Goal: Communication & Community: Answer question/provide support

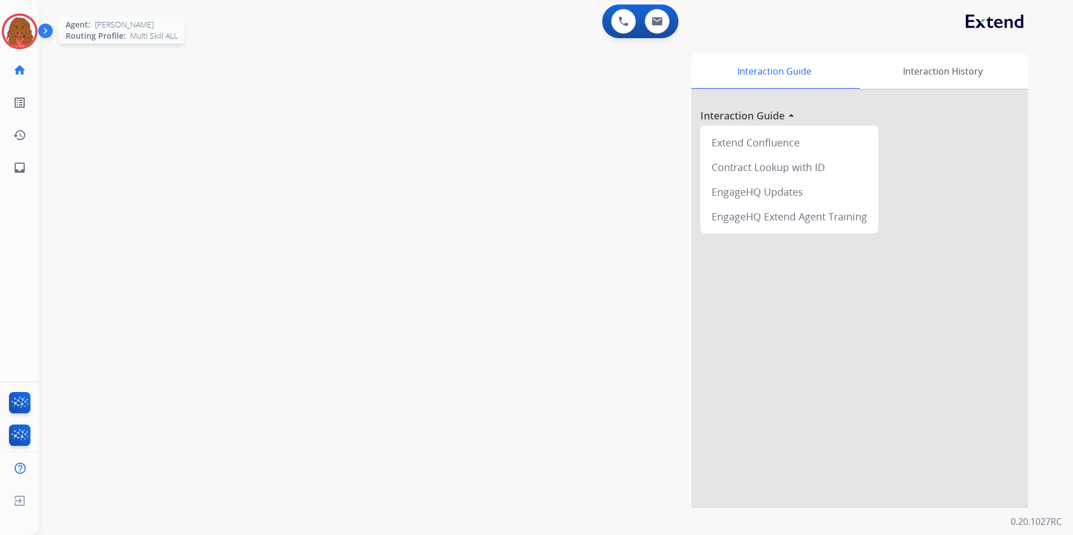
click at [24, 38] on img at bounding box center [19, 31] width 31 height 31
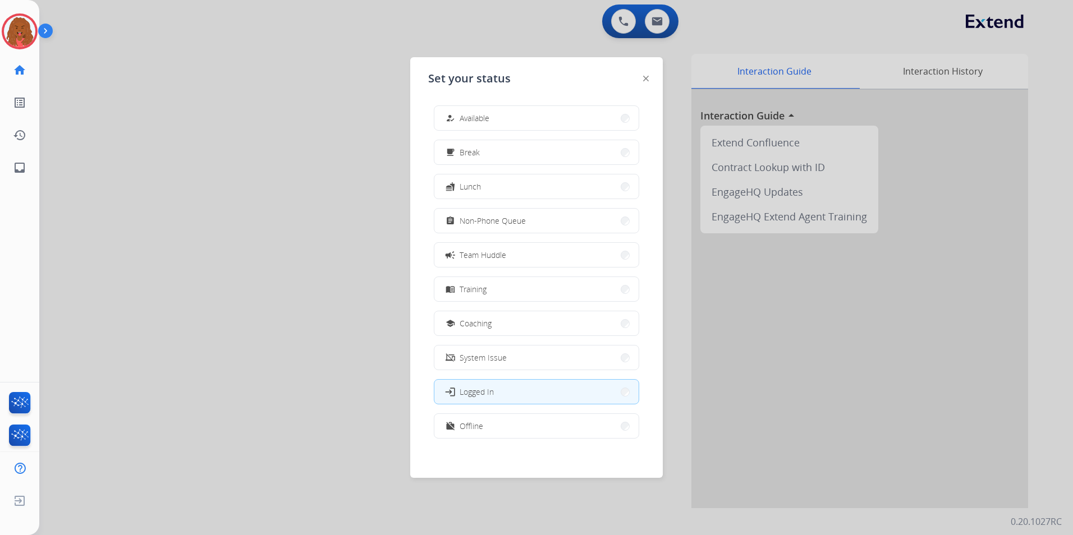
click at [465, 112] on span "Available" at bounding box center [475, 118] width 30 height 12
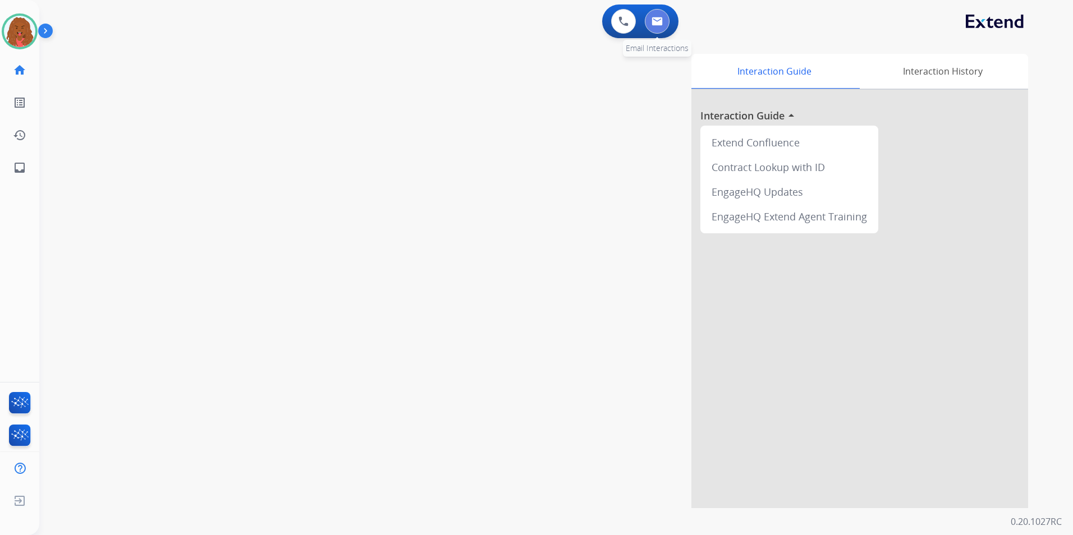
click at [659, 19] on img at bounding box center [657, 21] width 11 height 9
select select "**********"
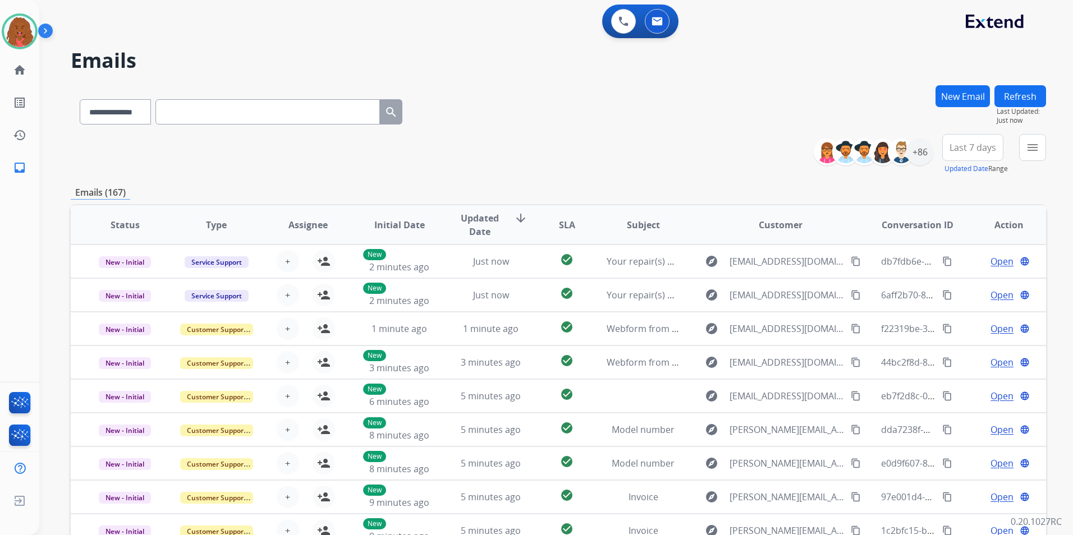
click at [1000, 158] on button "Last 7 days" at bounding box center [972, 147] width 61 height 27
click at [958, 282] on div "Last 90 days" at bounding box center [969, 284] width 62 height 17
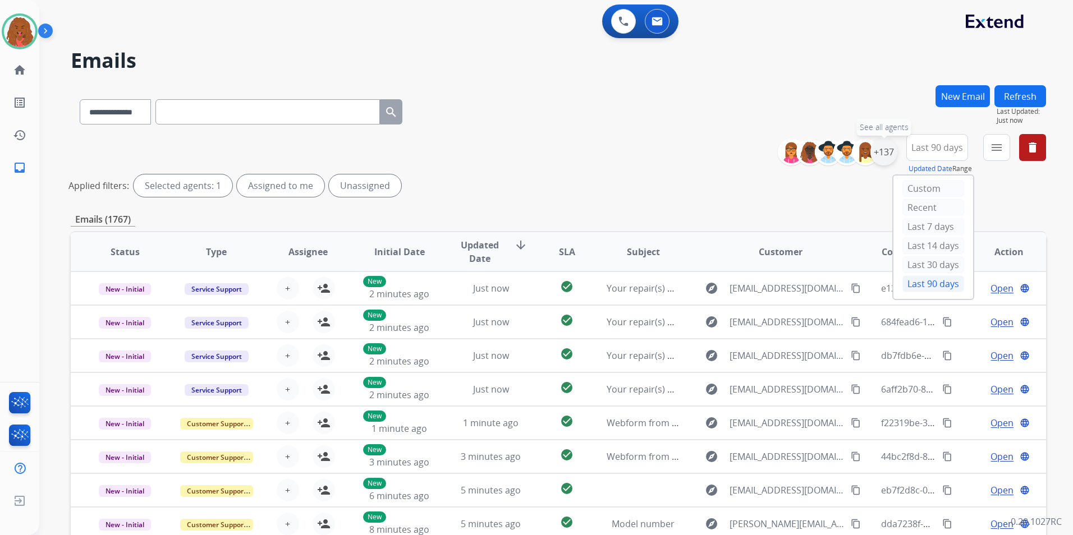
click at [886, 152] on div "+137" at bounding box center [883, 152] width 27 height 27
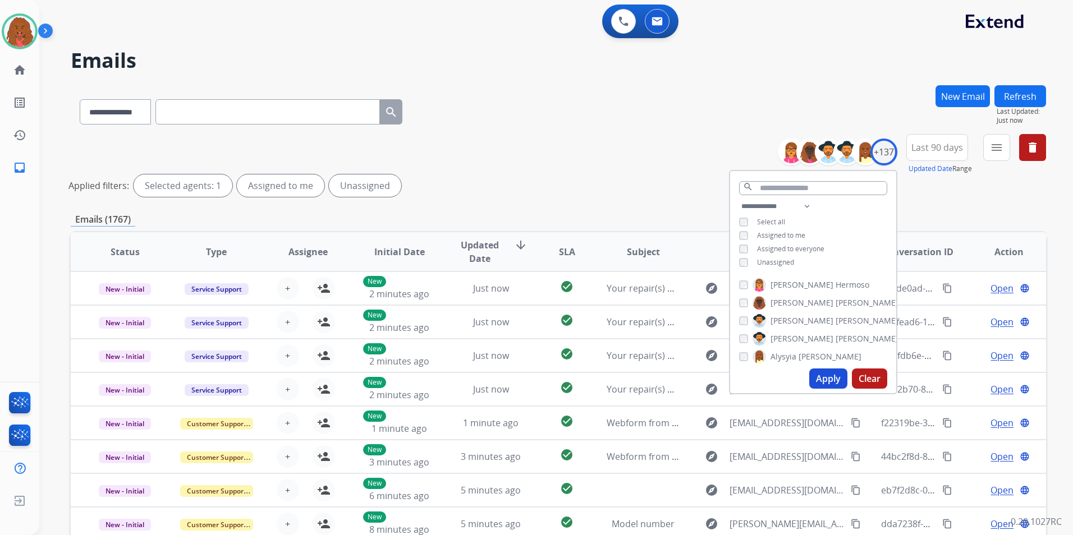
click at [759, 260] on span "Unassigned" at bounding box center [775, 263] width 37 height 10
drag, startPoint x: 828, startPoint y: 392, endPoint x: 826, endPoint y: 384, distance: 7.6
click at [828, 390] on div "Apply Clear" at bounding box center [813, 378] width 166 height 29
click at [822, 378] on button "Apply" at bounding box center [828, 379] width 38 height 20
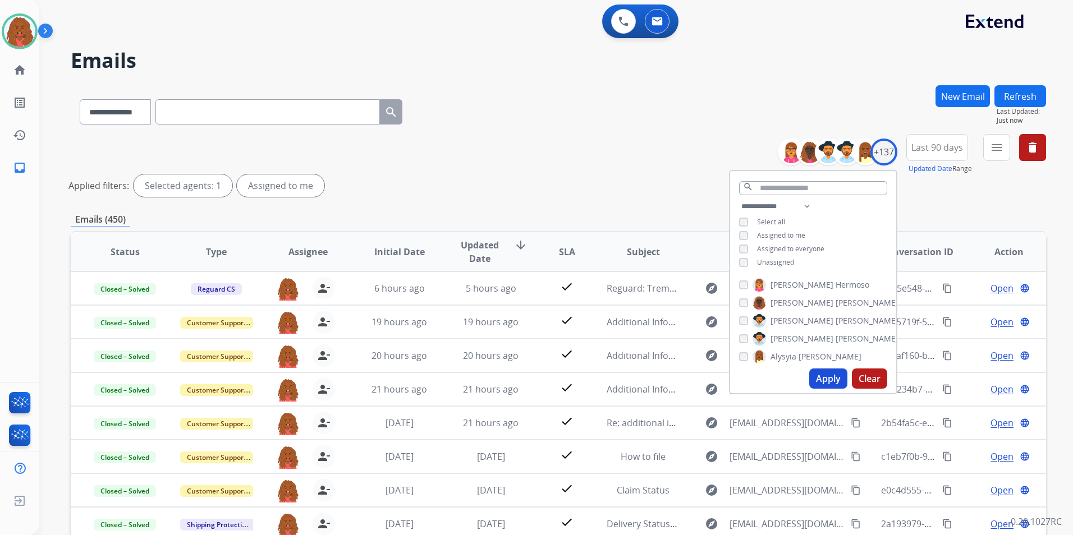
click at [826, 374] on button "Apply" at bounding box center [828, 379] width 38 height 20
click at [838, 378] on button "Apply" at bounding box center [828, 379] width 38 height 20
click at [1000, 153] on mat-icon "menu" at bounding box center [996, 147] width 13 height 13
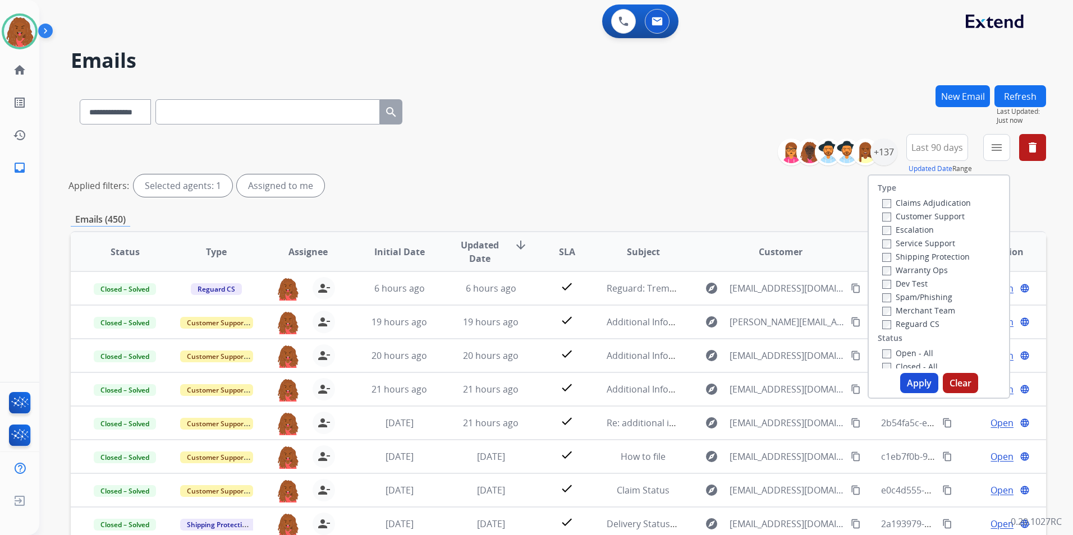
click at [883, 221] on label "Customer Support" at bounding box center [923, 216] width 82 height 11
click at [920, 385] on button "Apply" at bounding box center [919, 383] width 38 height 20
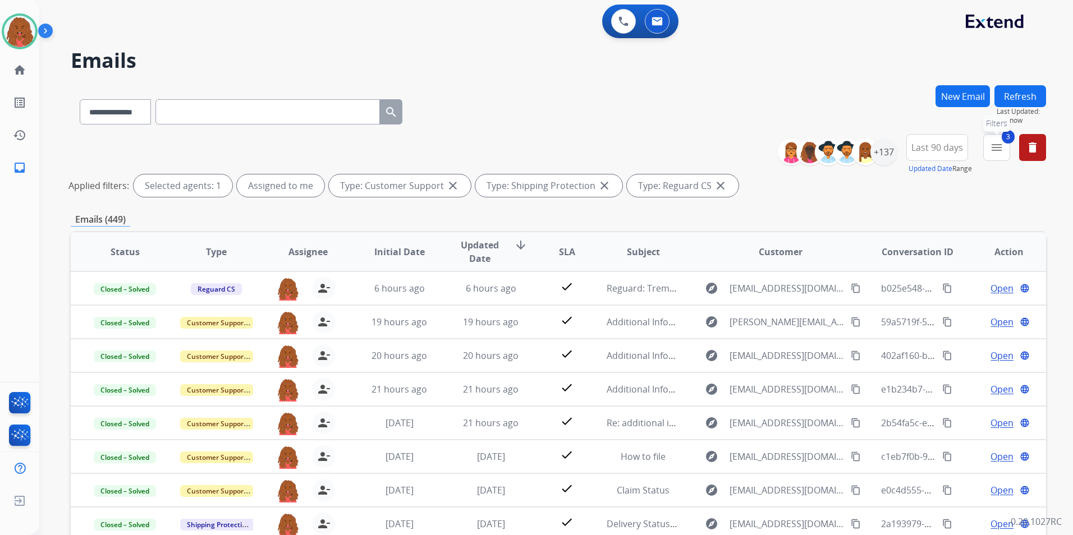
click at [1001, 159] on button "3 menu Filters" at bounding box center [996, 147] width 27 height 27
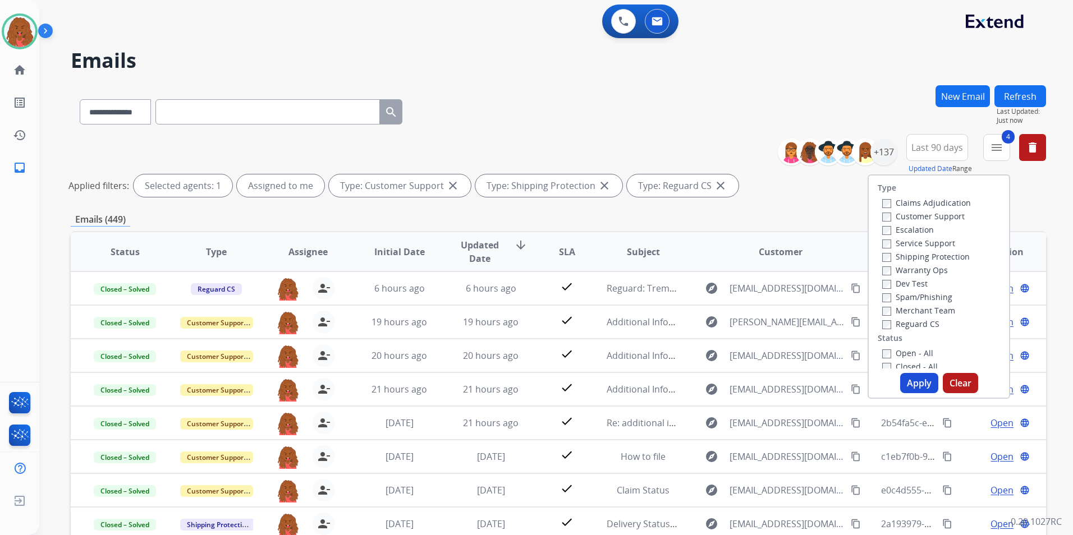
click at [916, 387] on button "Apply" at bounding box center [919, 383] width 38 height 20
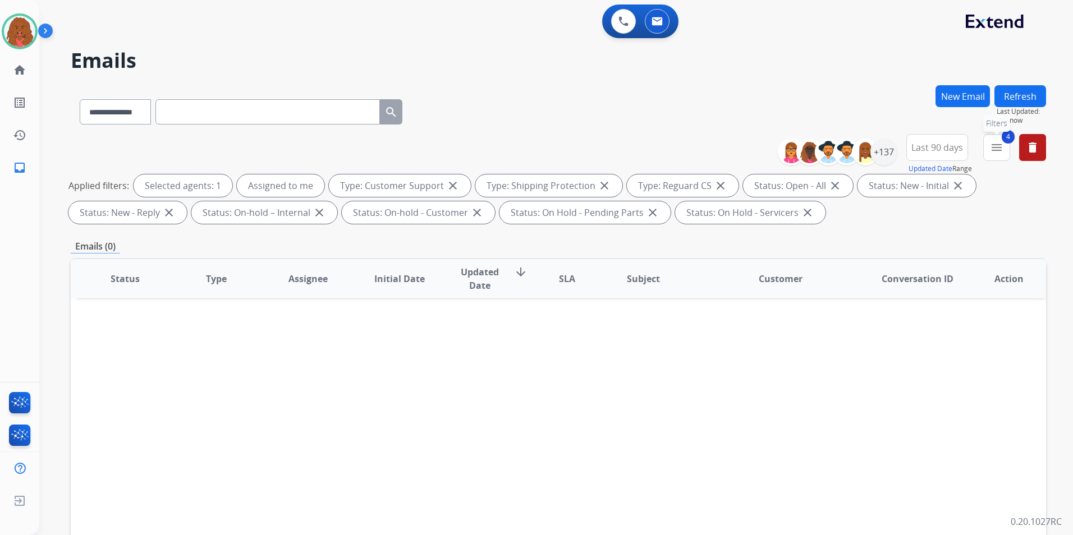
click at [998, 155] on button "4 menu Filters" at bounding box center [996, 147] width 27 height 27
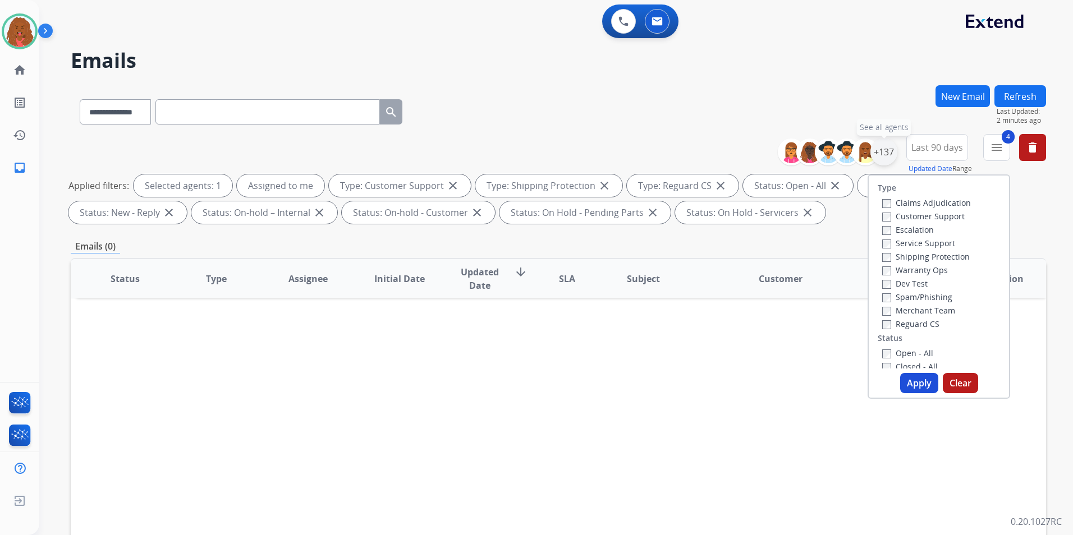
click at [886, 153] on div "+137" at bounding box center [883, 152] width 27 height 27
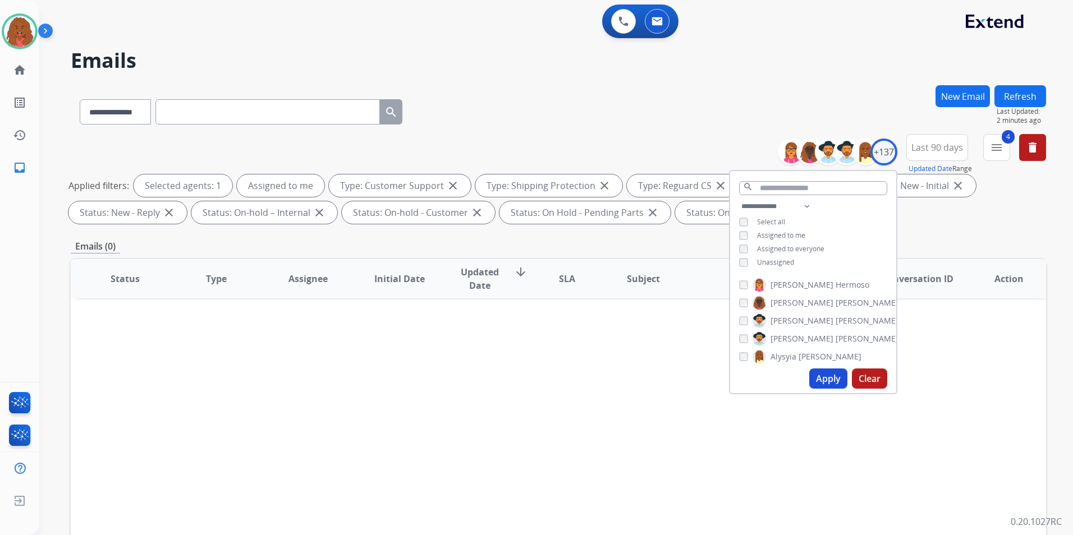
click at [801, 67] on h2 "Emails" at bounding box center [558, 60] width 975 height 22
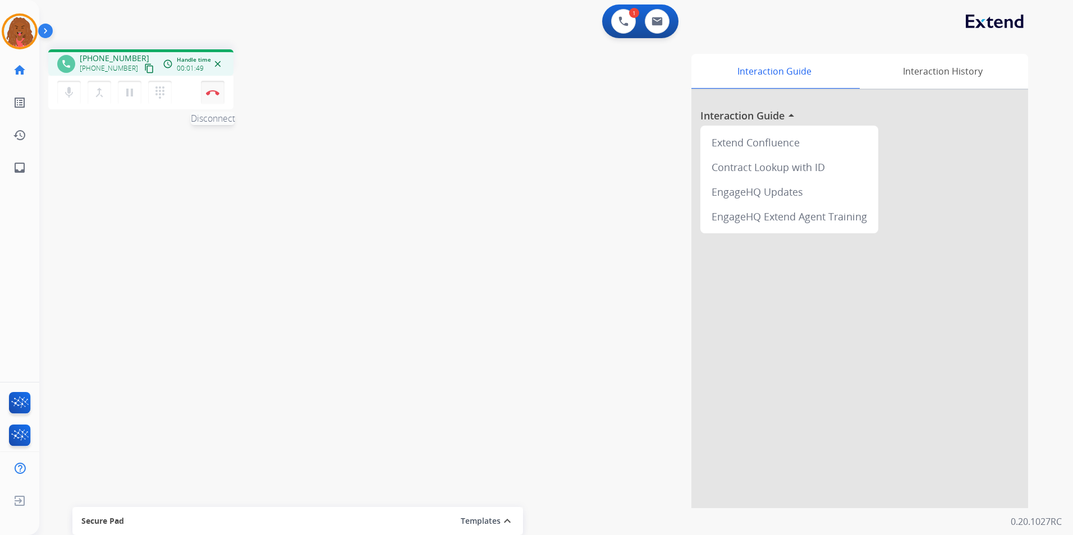
click at [208, 90] on img at bounding box center [212, 93] width 13 height 6
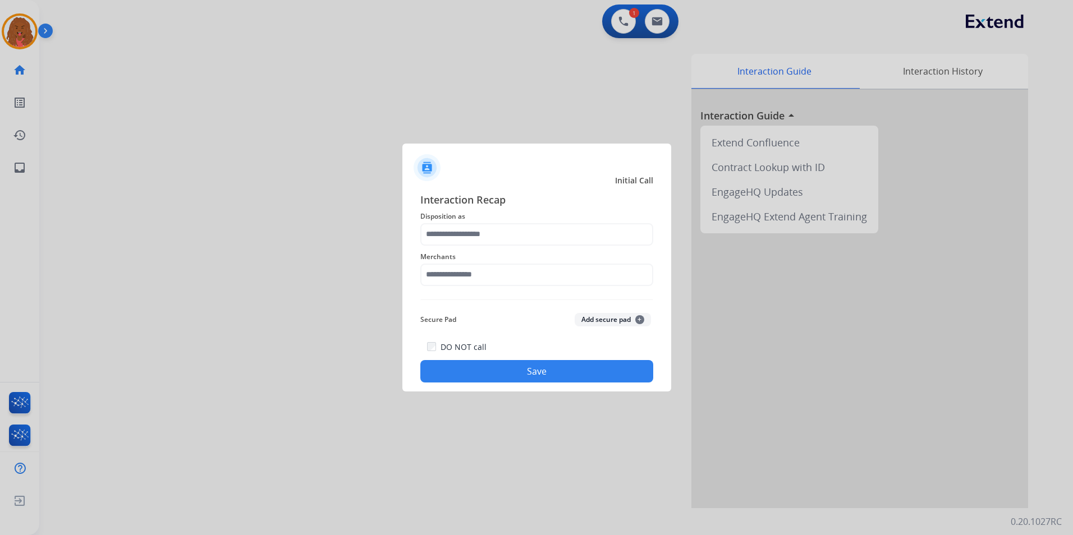
click at [526, 246] on div "Merchants" at bounding box center [536, 268] width 233 height 45
click at [521, 240] on input "text" at bounding box center [536, 234] width 233 height 22
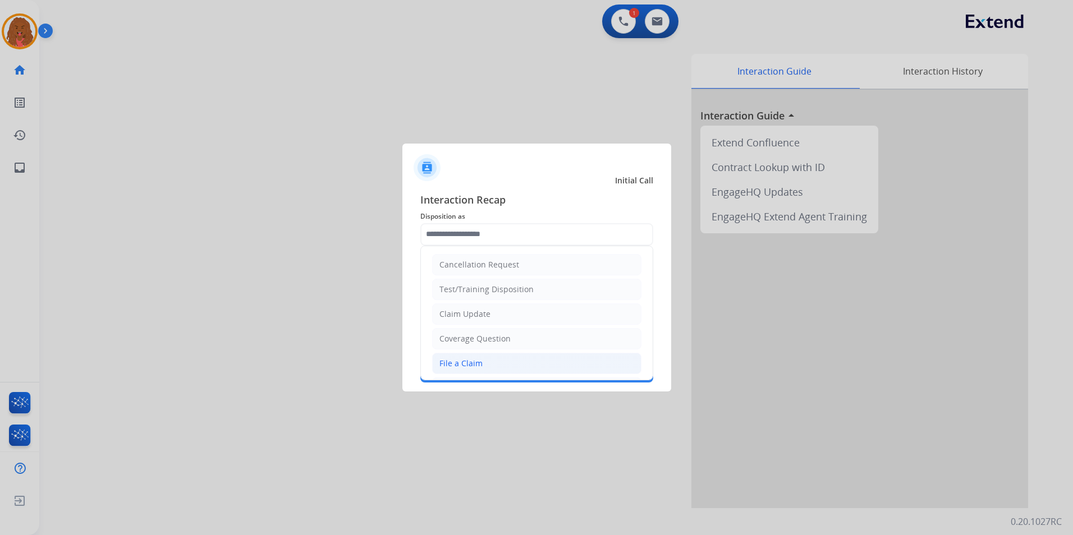
click at [487, 360] on li "File a Claim" at bounding box center [536, 363] width 209 height 21
type input "**********"
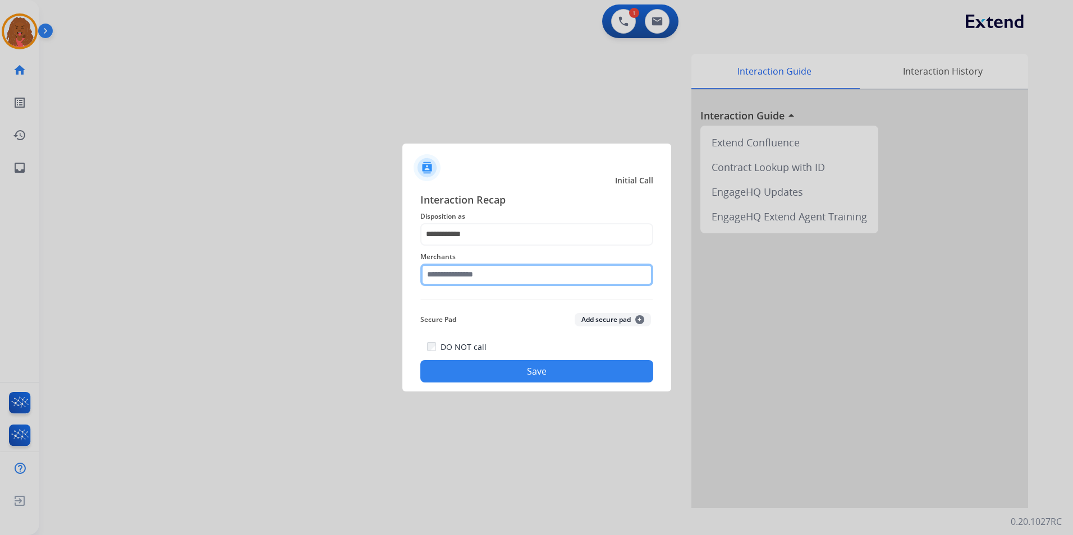
click at [480, 282] on input "text" at bounding box center [536, 275] width 233 height 22
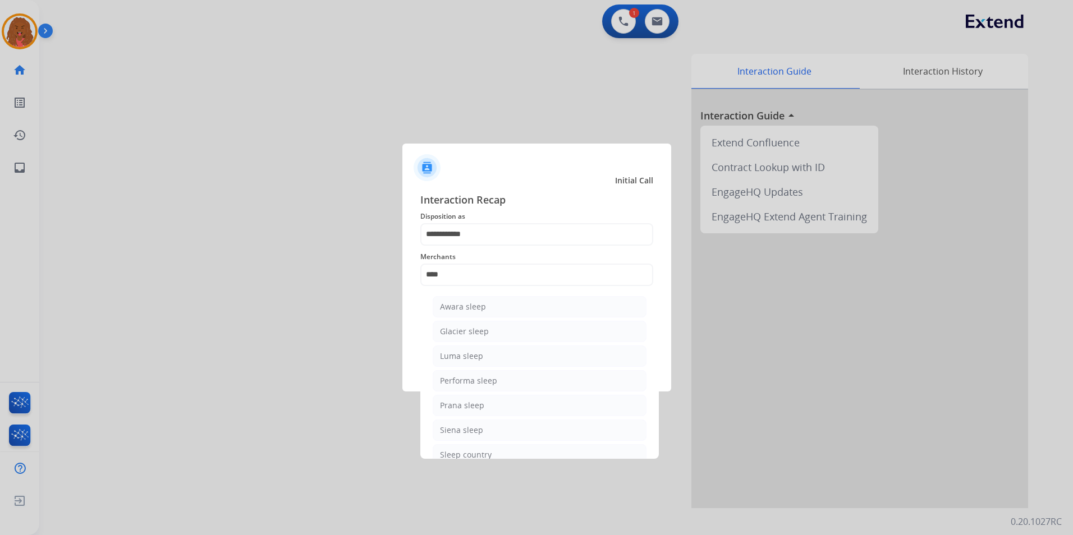
click at [496, 456] on li "Sleep country" at bounding box center [540, 454] width 214 height 21
type input "**********"
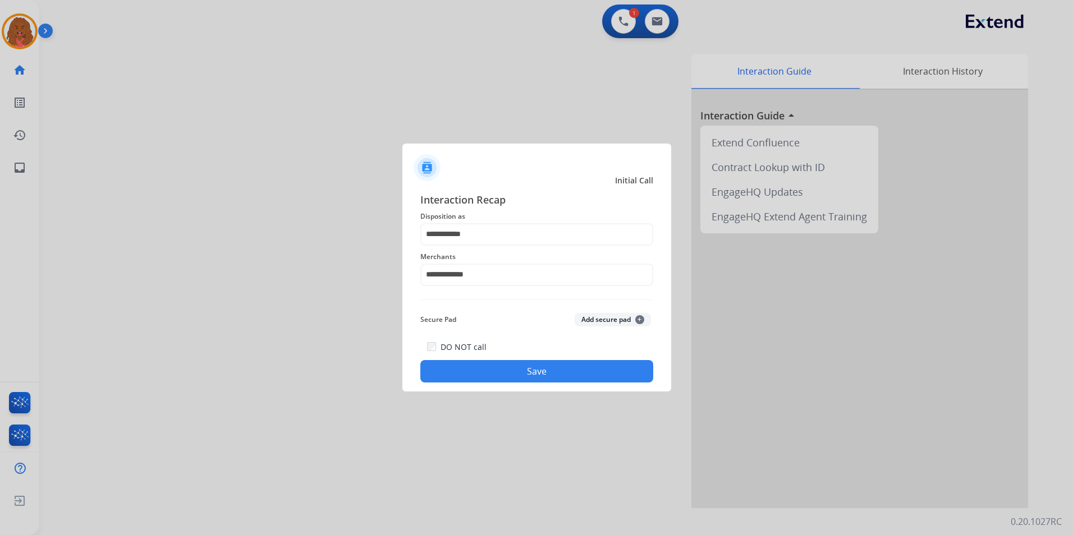
click at [489, 371] on button "Save" at bounding box center [536, 371] width 233 height 22
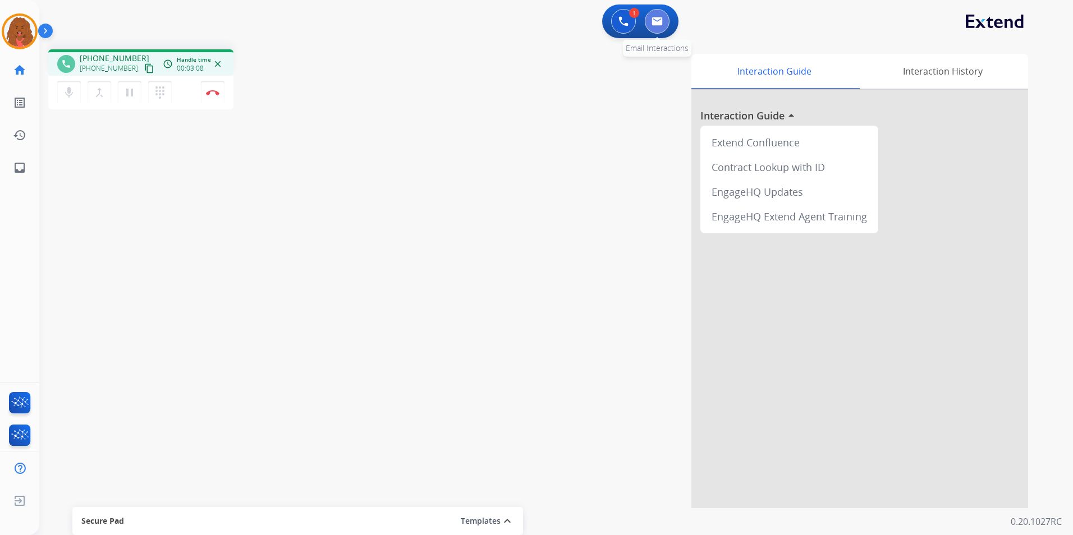
click at [663, 25] on button at bounding box center [657, 21] width 25 height 25
select select "**********"
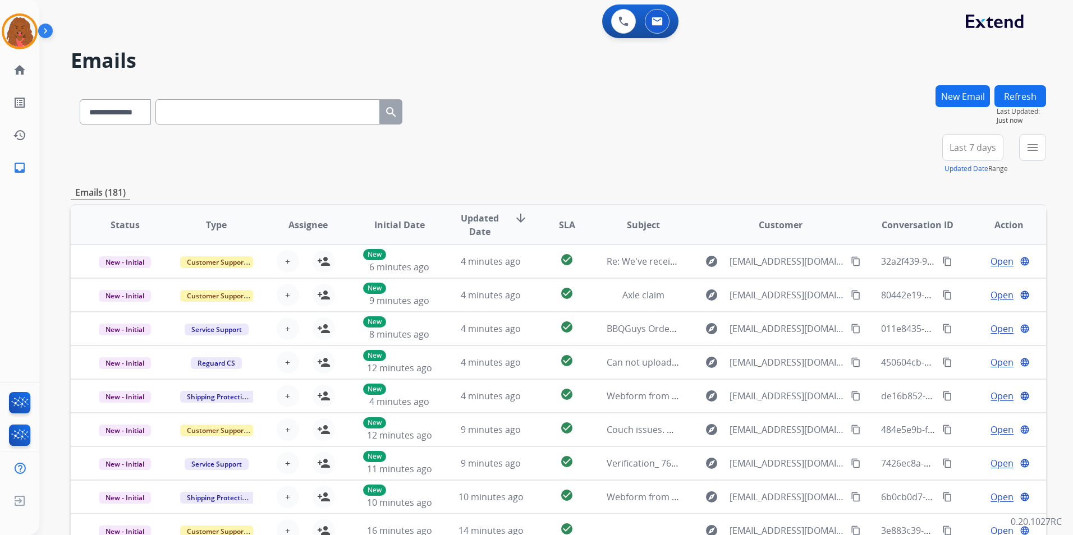
click at [943, 105] on button "New Email" at bounding box center [963, 96] width 54 height 22
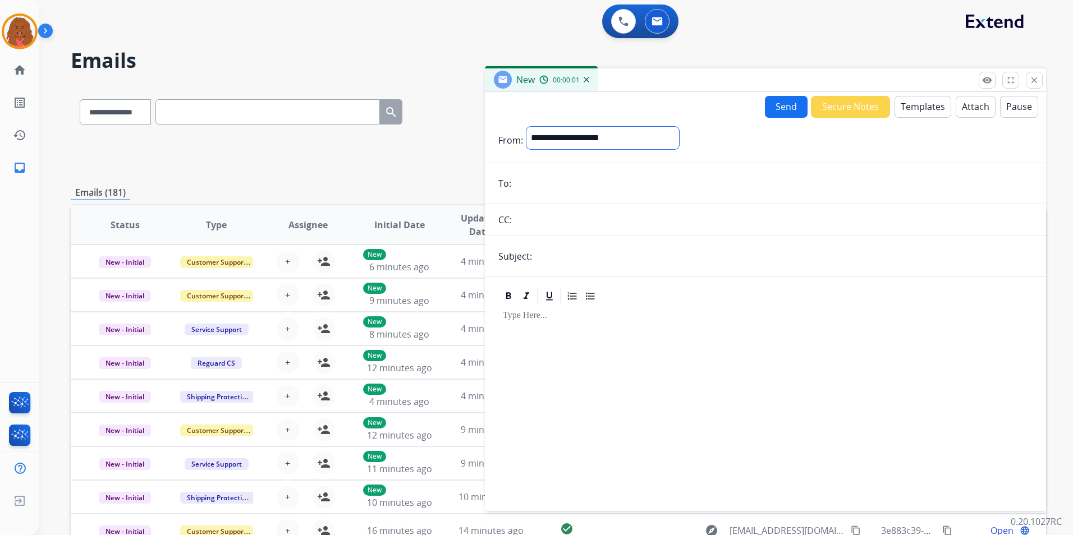
click at [640, 142] on select "**********" at bounding box center [602, 138] width 153 height 22
select select "**********"
click at [526, 127] on select "**********" at bounding box center [602, 138] width 153 height 22
click at [536, 183] on input "email" at bounding box center [774, 184] width 518 height 22
paste input "**********"
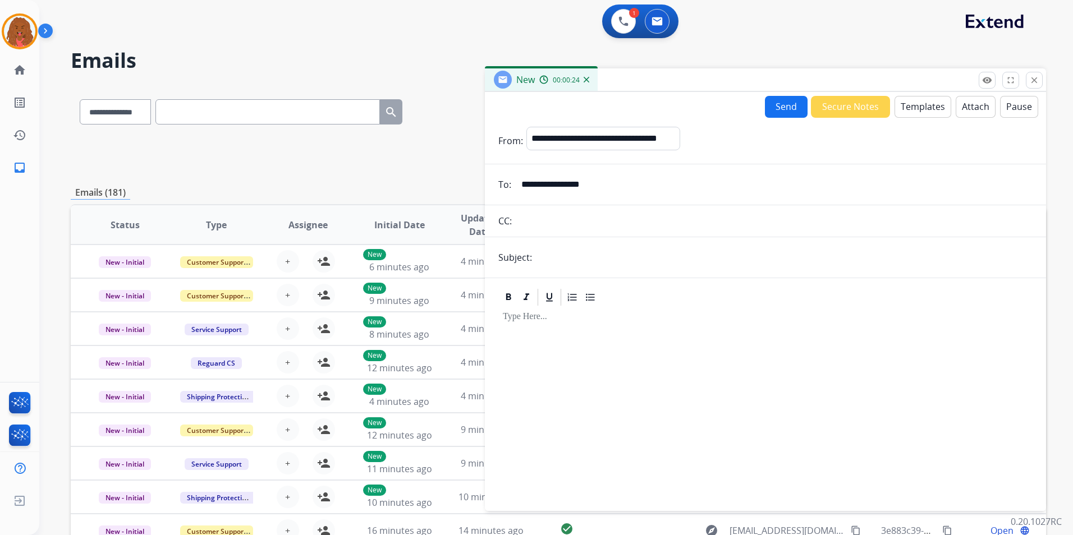
type input "**********"
click at [937, 104] on button "Templates" at bounding box center [923, 107] width 57 height 22
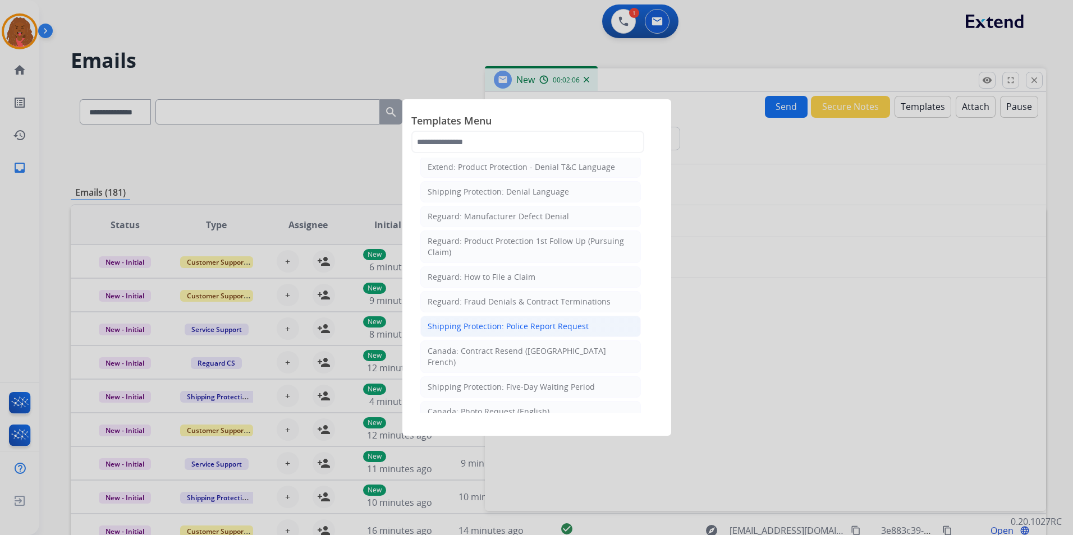
scroll to position [1122, 0]
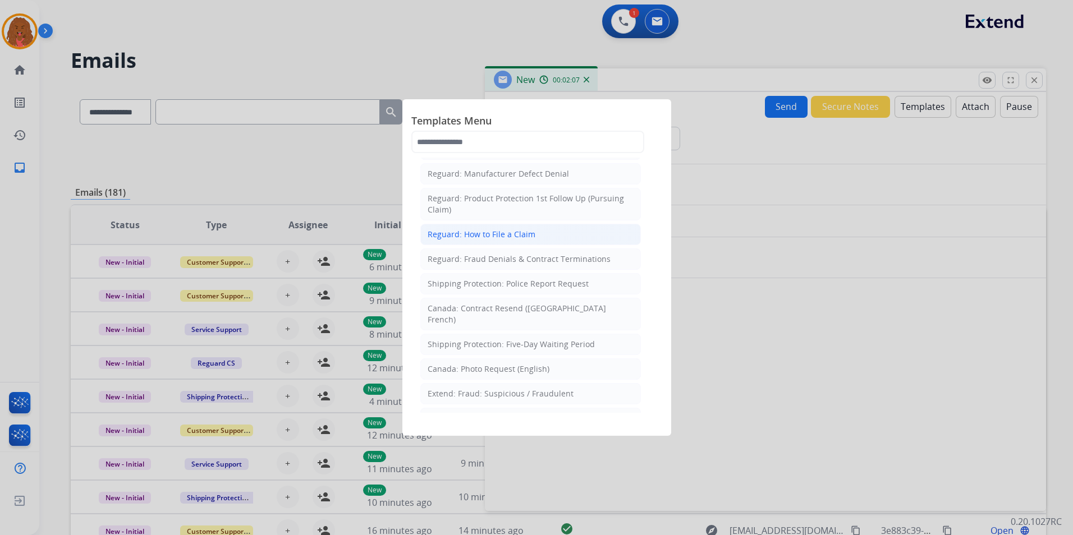
click at [553, 224] on li "Reguard: How to File a Claim" at bounding box center [530, 234] width 221 height 21
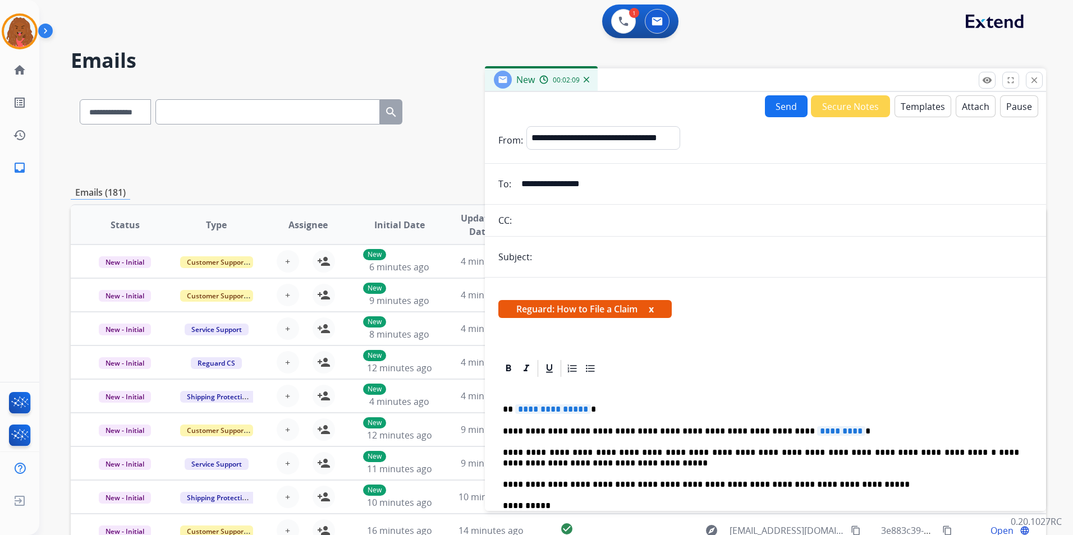
click at [584, 407] on p "**********" at bounding box center [761, 410] width 516 height 10
click at [817, 430] on span "*********" at bounding box center [841, 432] width 48 height 10
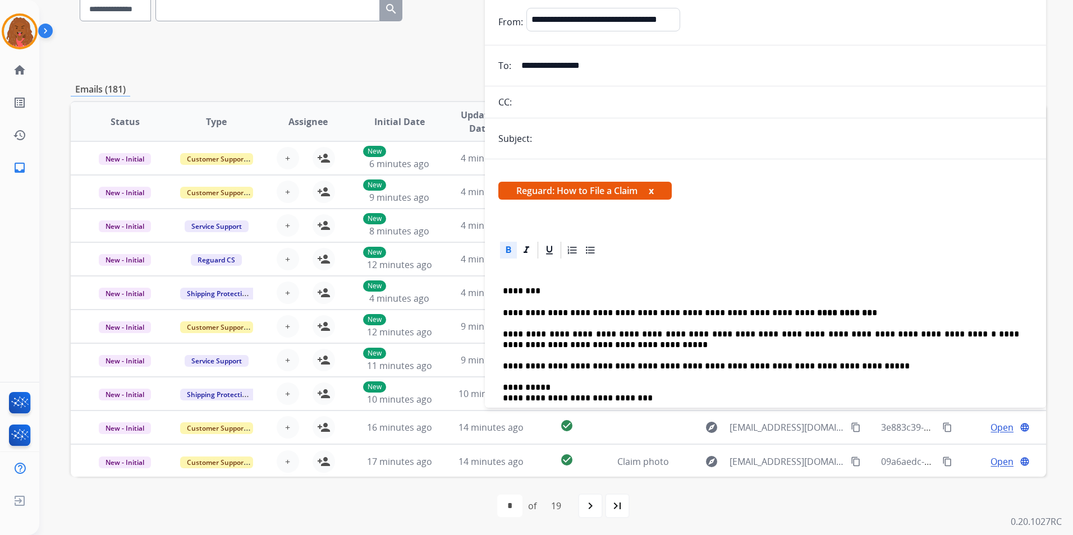
scroll to position [0, 0]
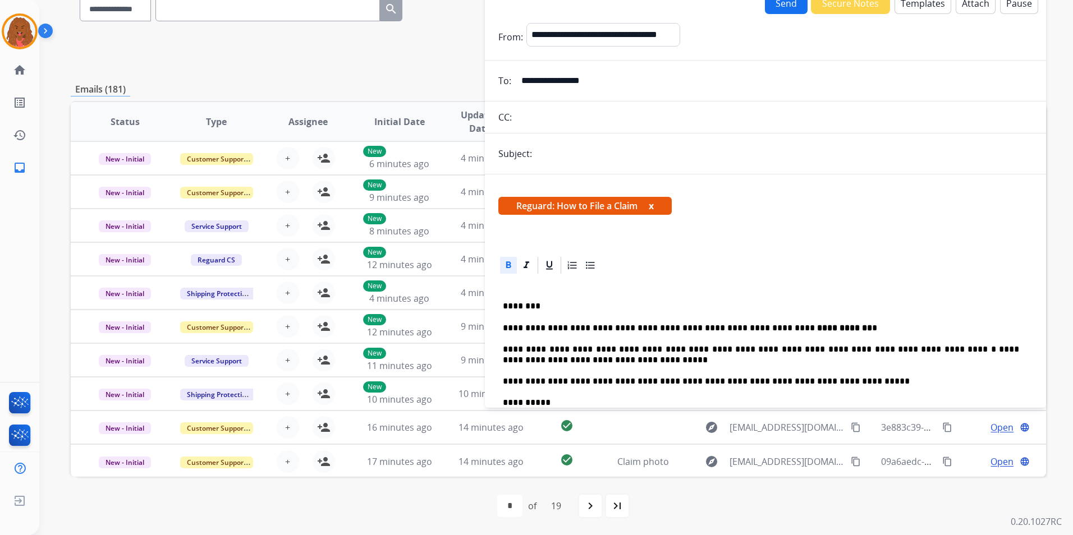
click at [617, 146] on input "text" at bounding box center [783, 154] width 497 height 22
type input "**********"
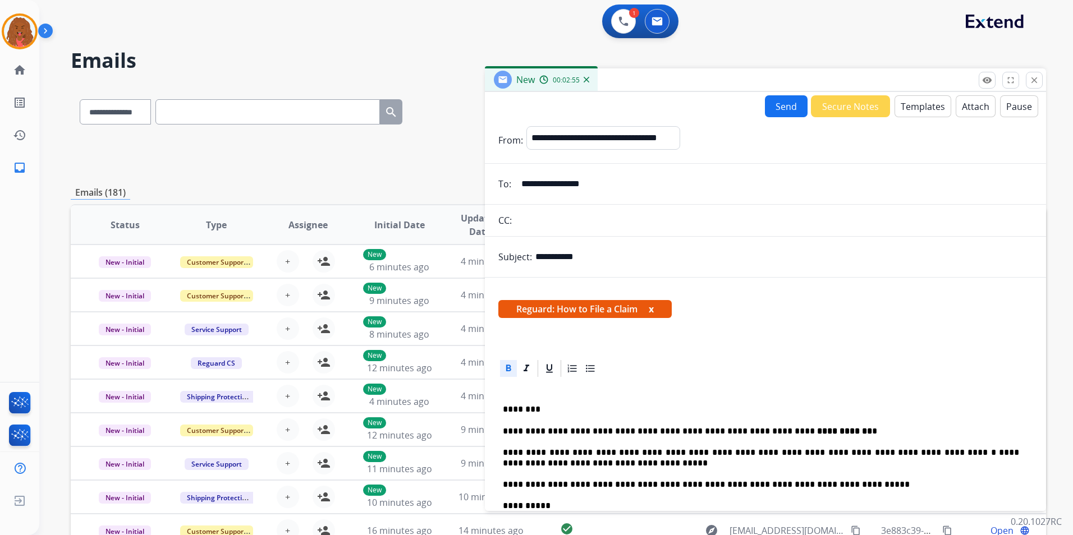
click at [786, 106] on button "Send" at bounding box center [786, 106] width 43 height 22
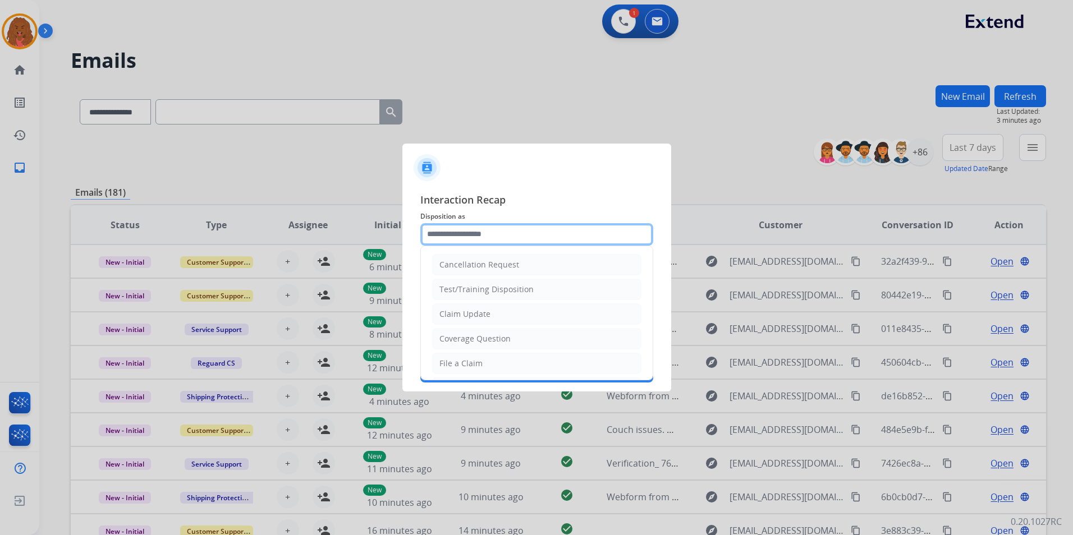
click at [503, 235] on input "text" at bounding box center [536, 234] width 233 height 22
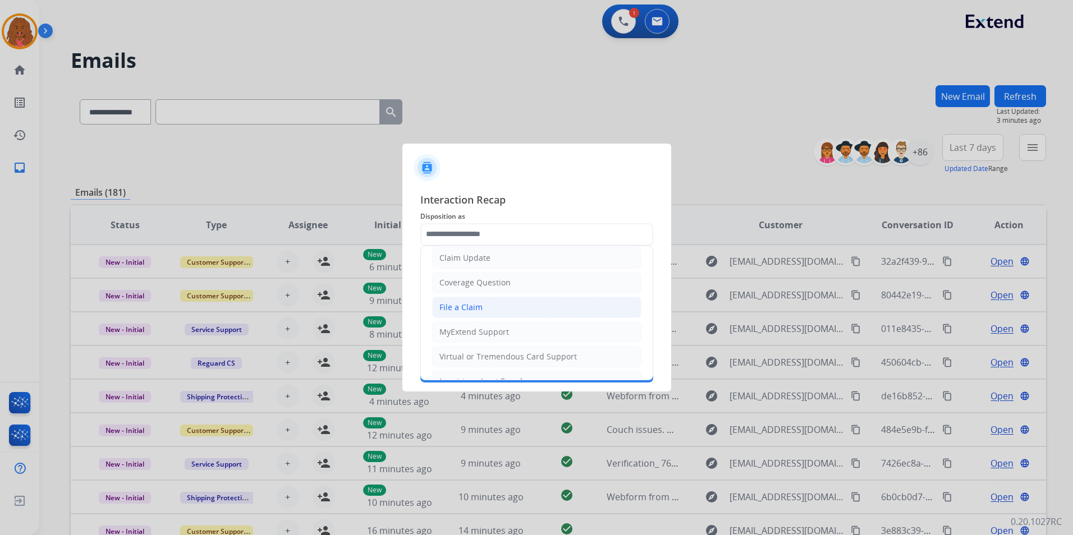
click at [494, 302] on li "File a Claim" at bounding box center [536, 307] width 209 height 21
type input "**********"
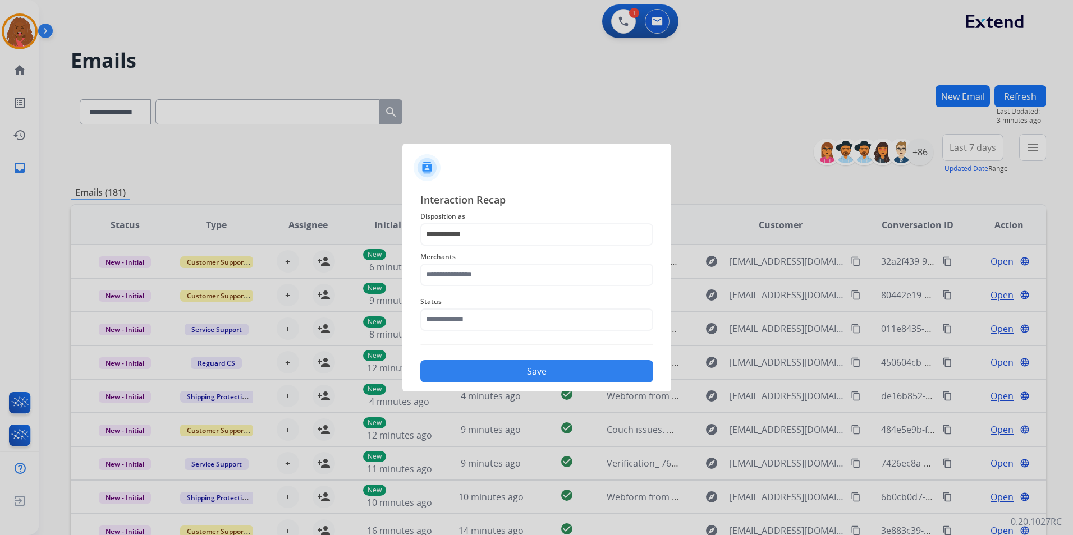
drag, startPoint x: 506, startPoint y: 262, endPoint x: 506, endPoint y: 272, distance: 10.1
click at [506, 264] on div "Merchants" at bounding box center [536, 268] width 233 height 45
click at [506, 274] on input "text" at bounding box center [536, 275] width 233 height 22
click at [497, 305] on div "[PERSON_NAME]" at bounding box center [471, 306] width 63 height 11
type input "**********"
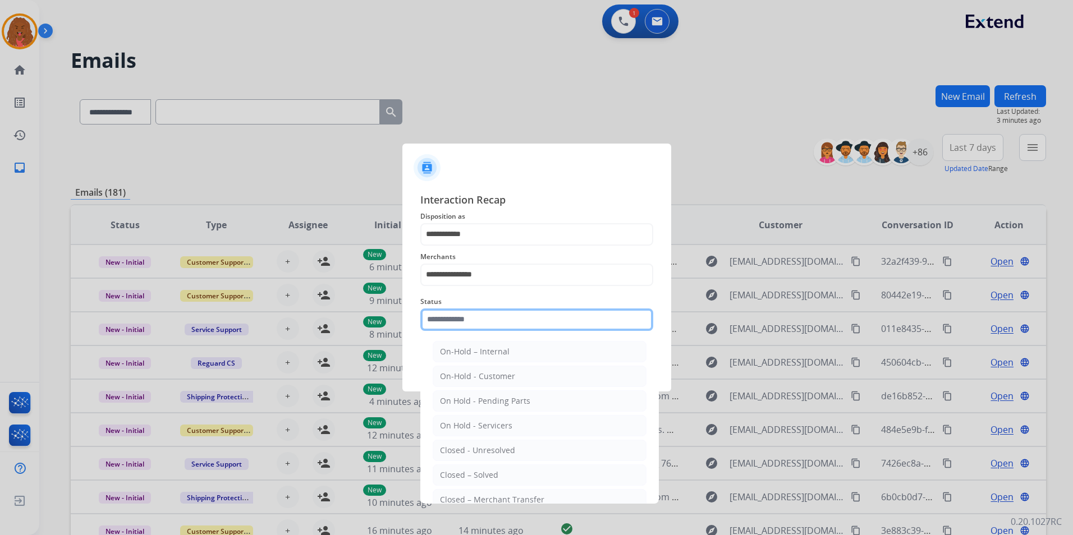
click at [495, 325] on input "text" at bounding box center [536, 320] width 233 height 22
click at [485, 479] on div "Closed – Solved" at bounding box center [469, 475] width 58 height 11
type input "**********"
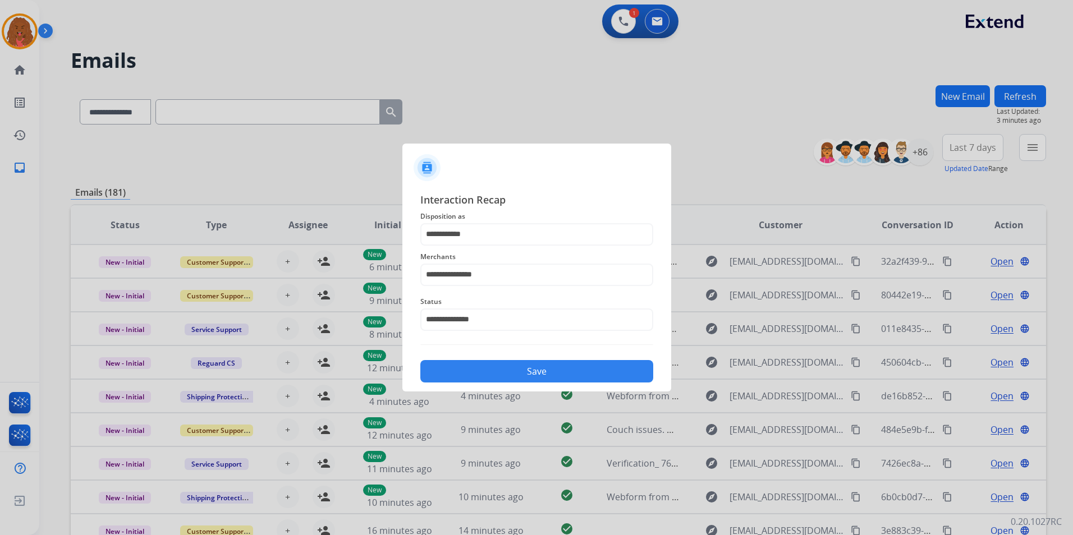
click at [521, 383] on div "Save" at bounding box center [536, 368] width 233 height 29
click at [541, 366] on button "Save" at bounding box center [536, 371] width 233 height 22
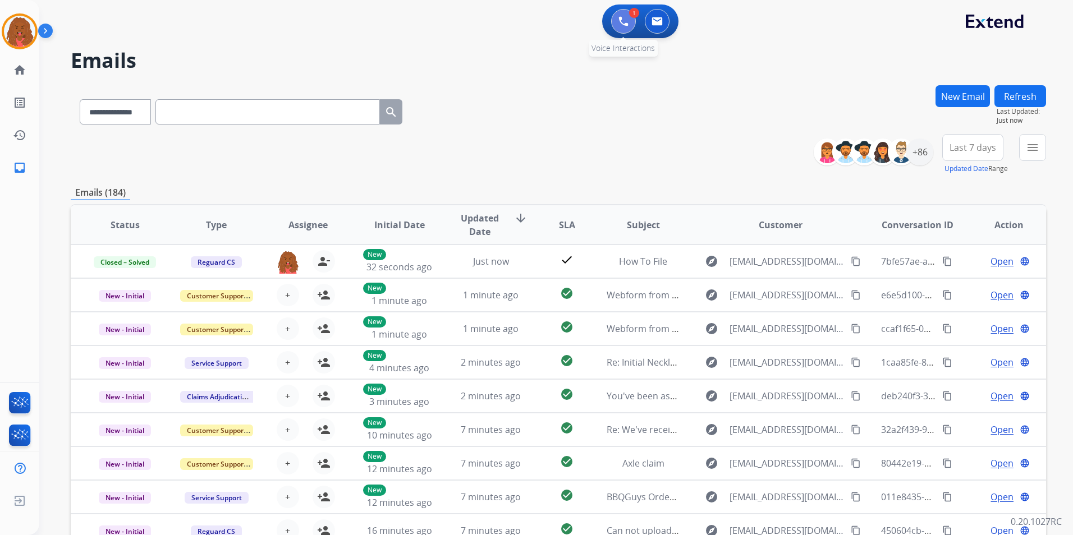
click at [624, 20] on img at bounding box center [623, 21] width 10 height 10
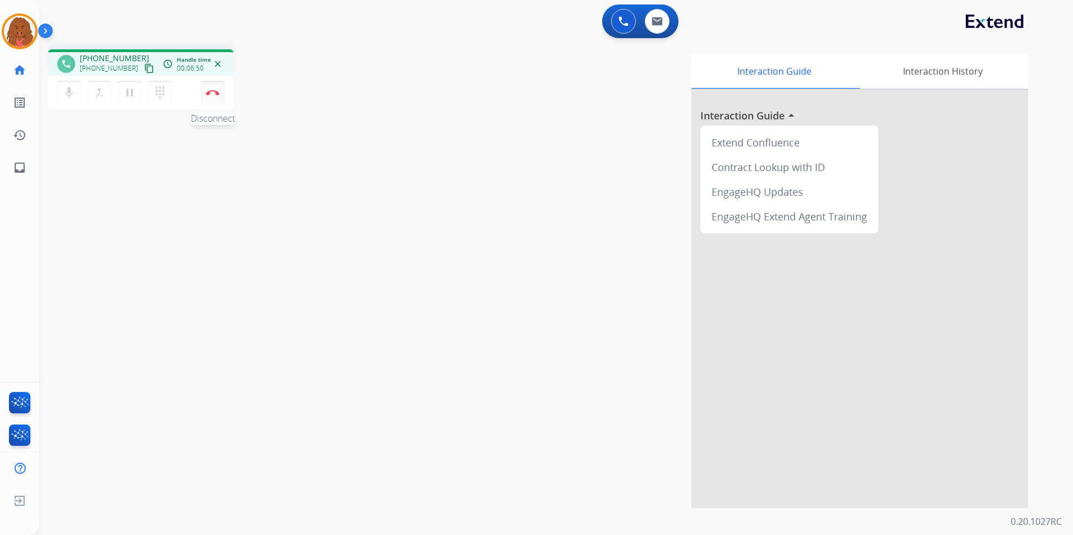
click at [215, 88] on button "Disconnect" at bounding box center [213, 93] width 24 height 24
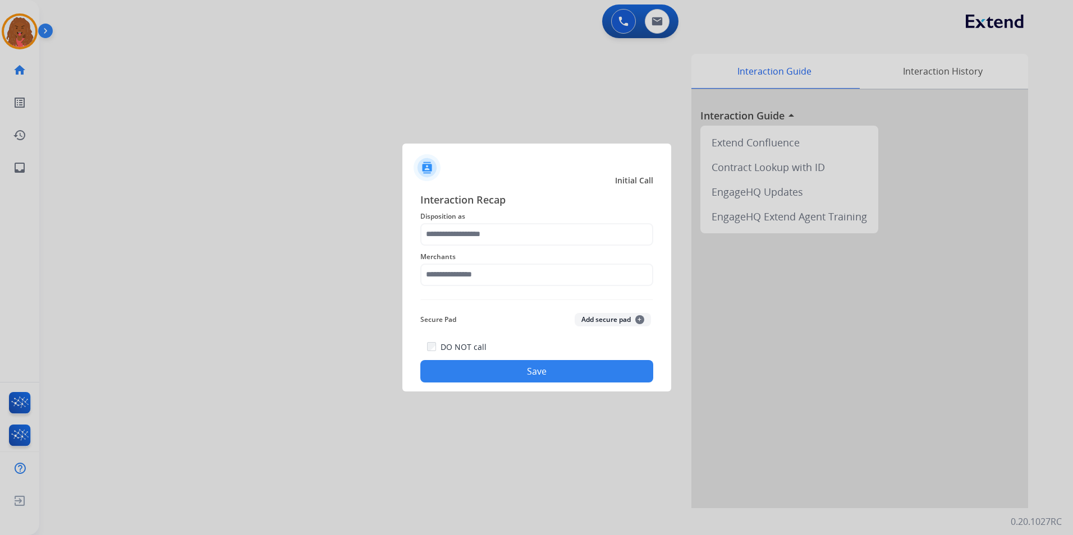
click at [524, 246] on div "Merchants" at bounding box center [536, 268] width 233 height 45
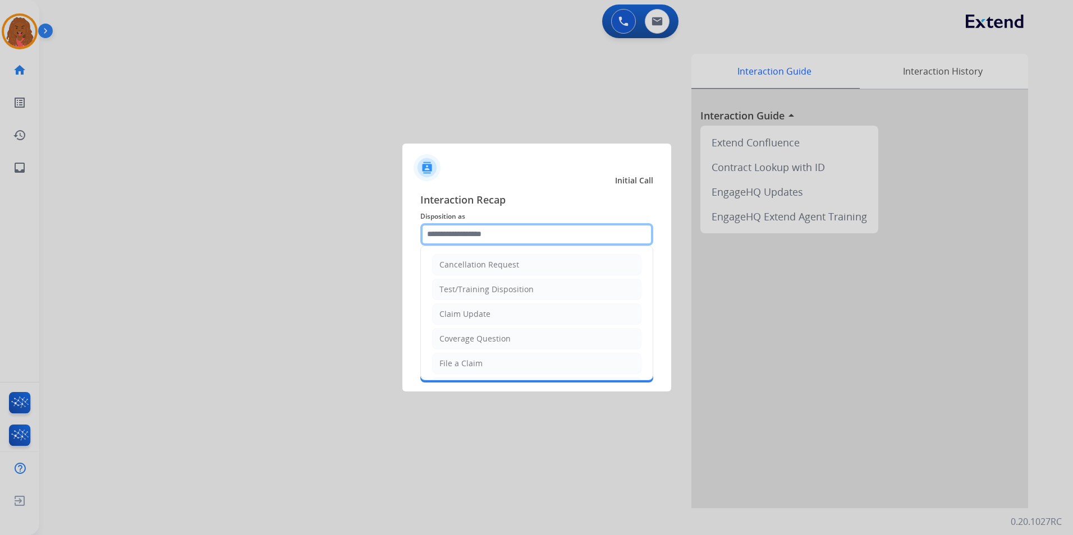
click at [518, 237] on input "text" at bounding box center [536, 234] width 233 height 22
click at [501, 361] on li "File a Claim" at bounding box center [536, 363] width 209 height 21
type input "**********"
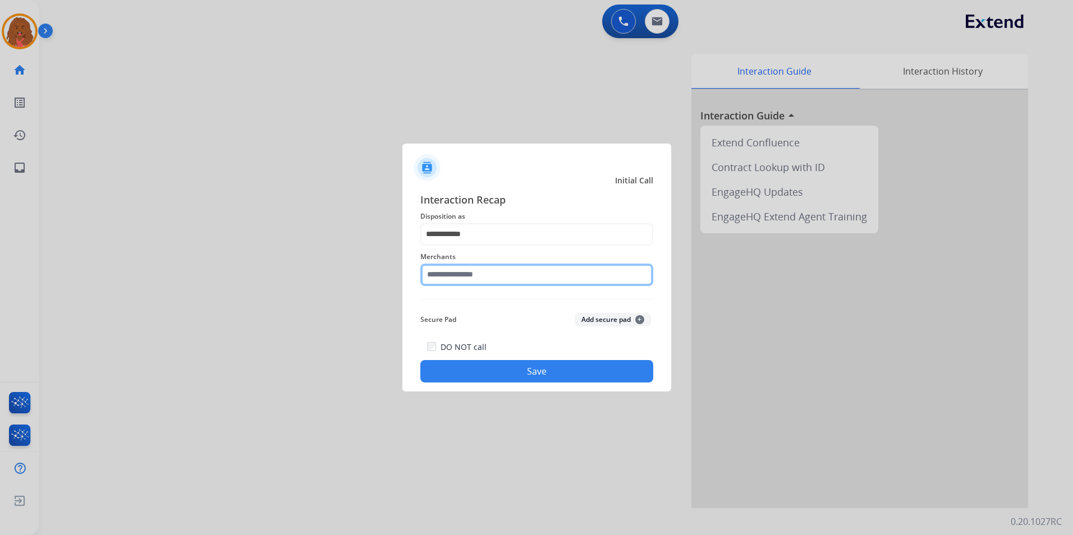
click at [517, 271] on input "text" at bounding box center [536, 275] width 233 height 22
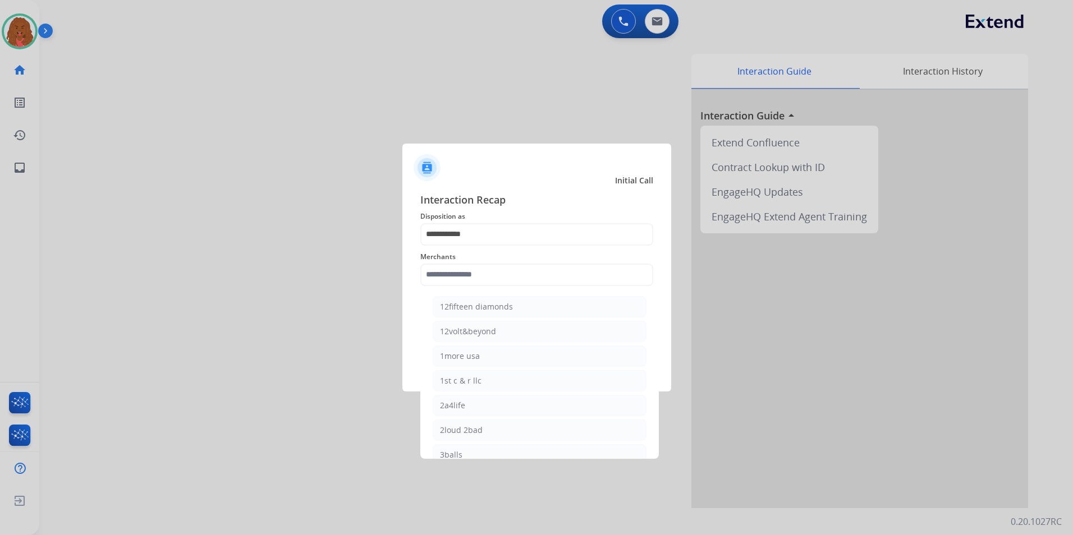
click at [12, 34] on div at bounding box center [536, 267] width 1073 height 535
click at [491, 278] on input "text" at bounding box center [536, 275] width 233 height 22
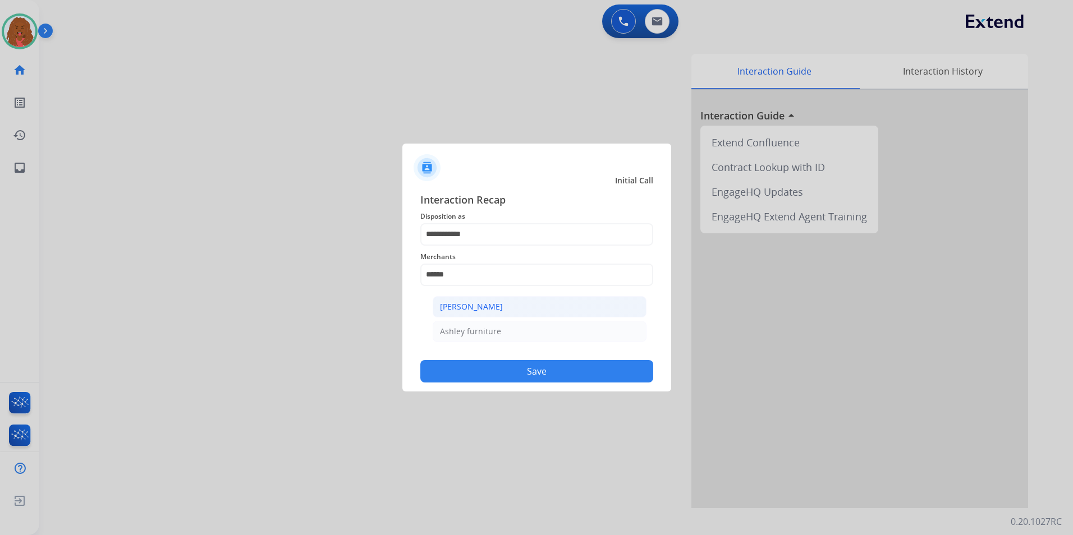
click at [503, 309] on li "[PERSON_NAME]" at bounding box center [540, 306] width 214 height 21
type input "**********"
drag, startPoint x: 566, startPoint y: 377, endPoint x: 550, endPoint y: 368, distance: 18.6
click at [566, 376] on button "Save" at bounding box center [536, 371] width 233 height 22
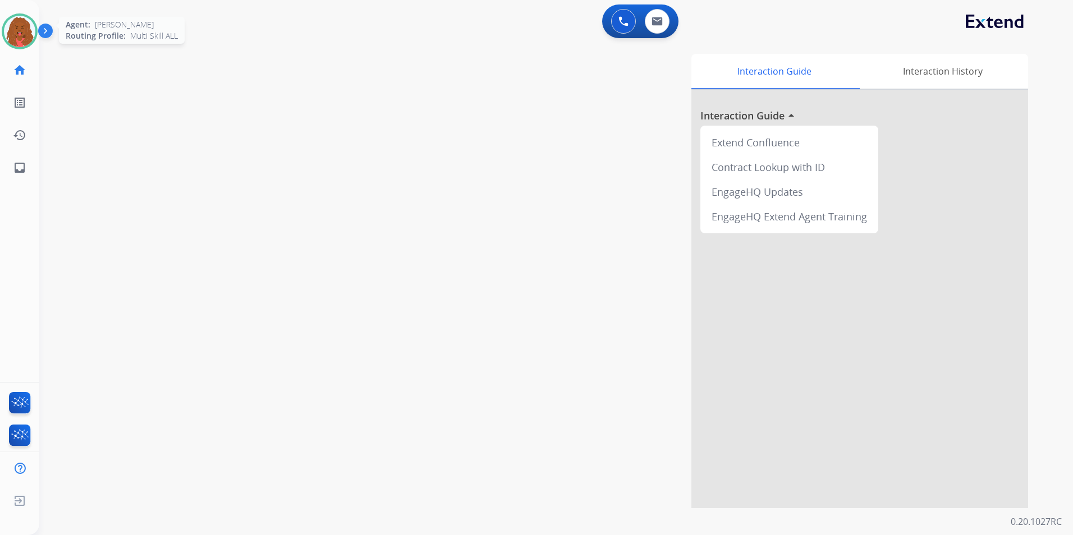
click at [27, 28] on img at bounding box center [19, 31] width 31 height 31
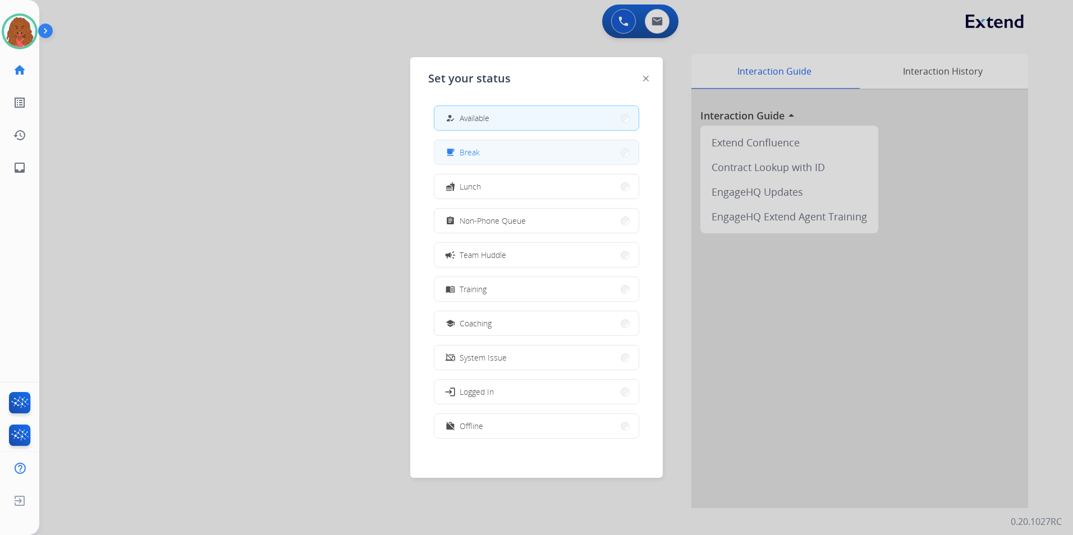
click at [481, 157] on button "free_breakfast Break" at bounding box center [536, 152] width 204 height 24
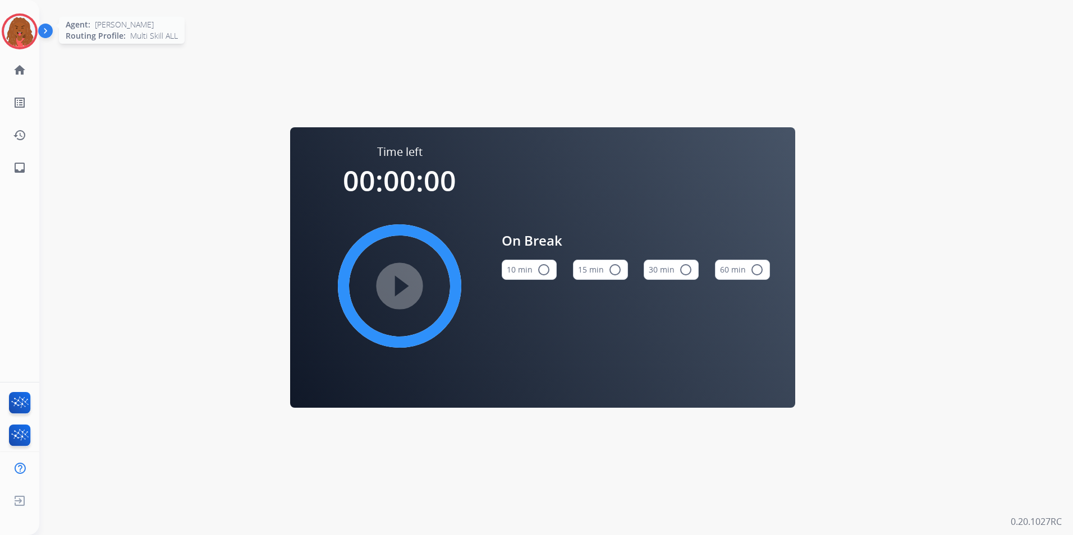
click at [26, 39] on img at bounding box center [19, 31] width 31 height 31
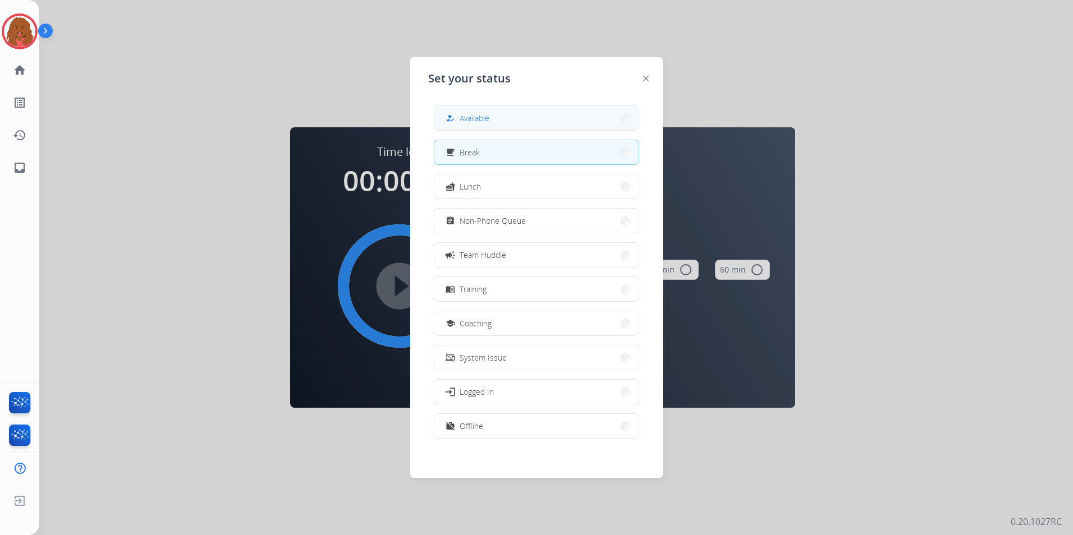
click at [524, 117] on button "how_to_reg Available" at bounding box center [536, 118] width 204 height 24
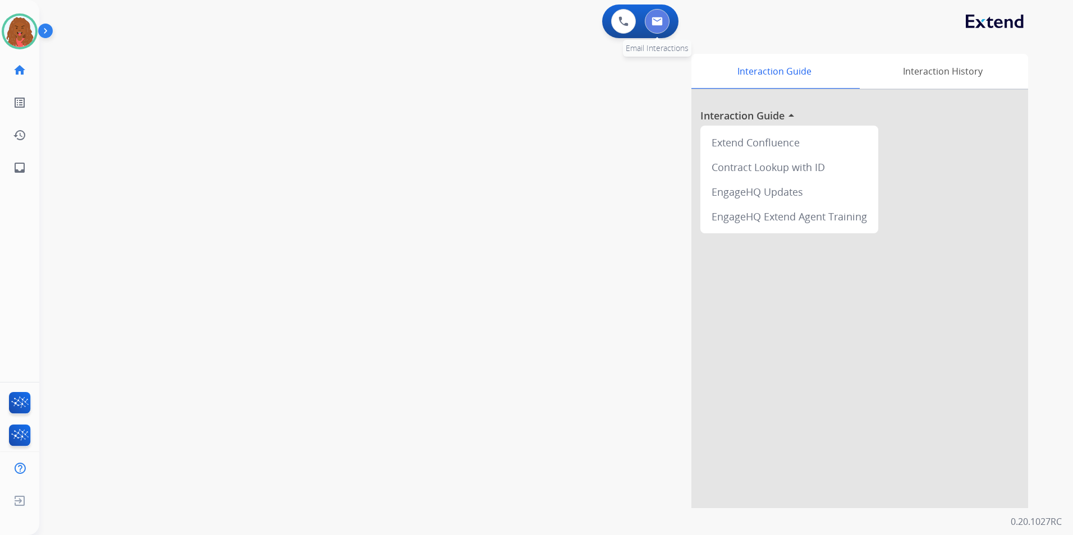
click at [666, 16] on button at bounding box center [657, 21] width 25 height 25
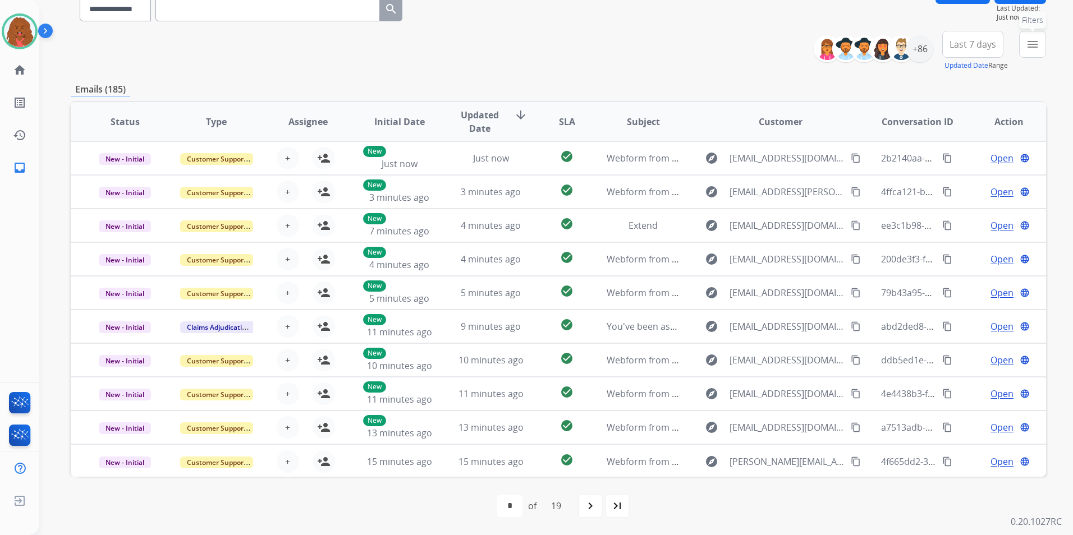
click at [1026, 40] on mat-icon "menu" at bounding box center [1032, 44] width 13 height 13
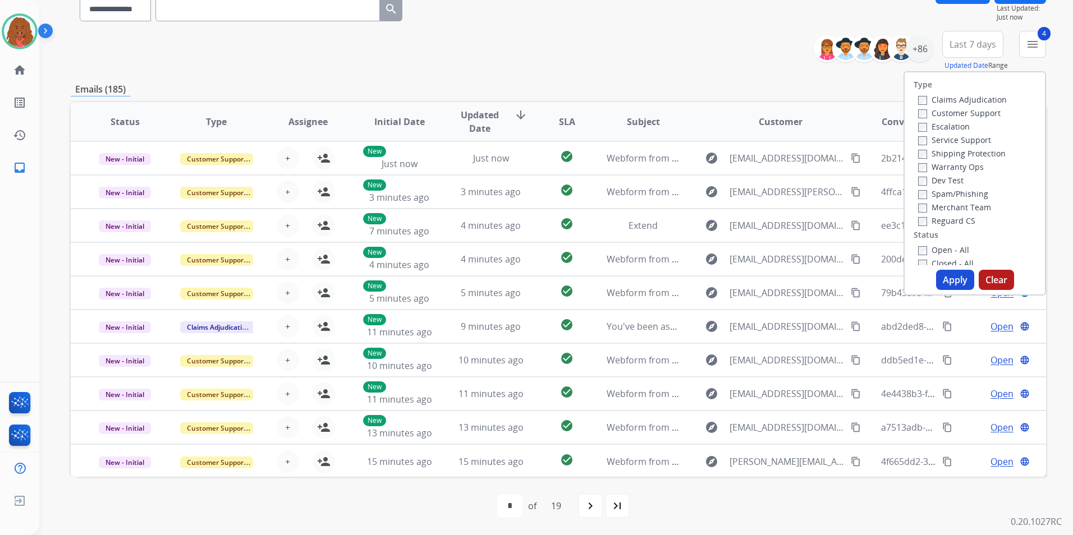
drag, startPoint x: 945, startPoint y: 273, endPoint x: 938, endPoint y: 253, distance: 20.8
click at [944, 261] on div "Type Claims Adjudication Customer Support Escalation Service Support Shipping P…" at bounding box center [975, 183] width 143 height 224
click at [506, 49] on div "**********" at bounding box center [558, 51] width 975 height 40
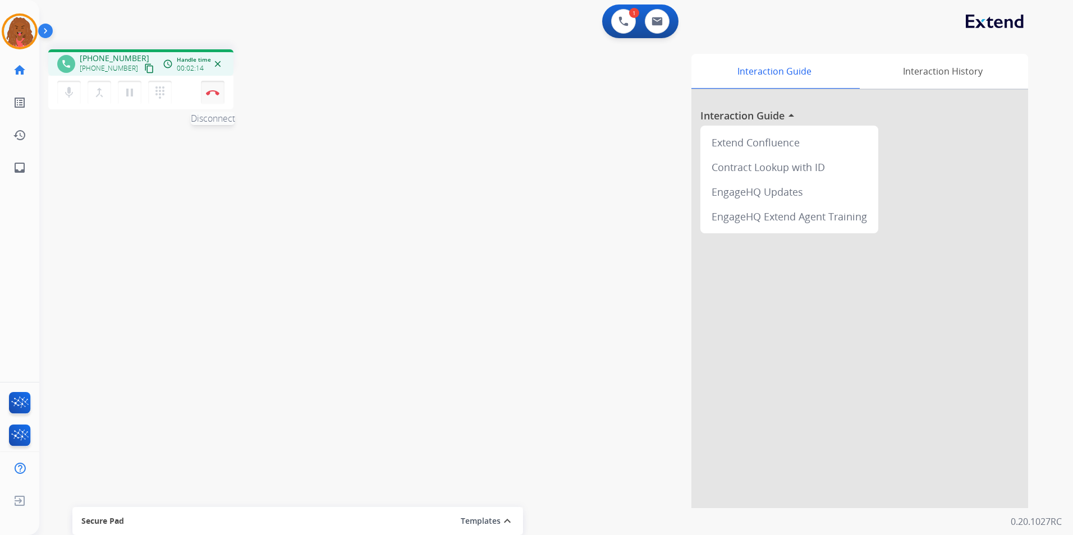
click at [205, 93] on button "Disconnect" at bounding box center [213, 93] width 24 height 24
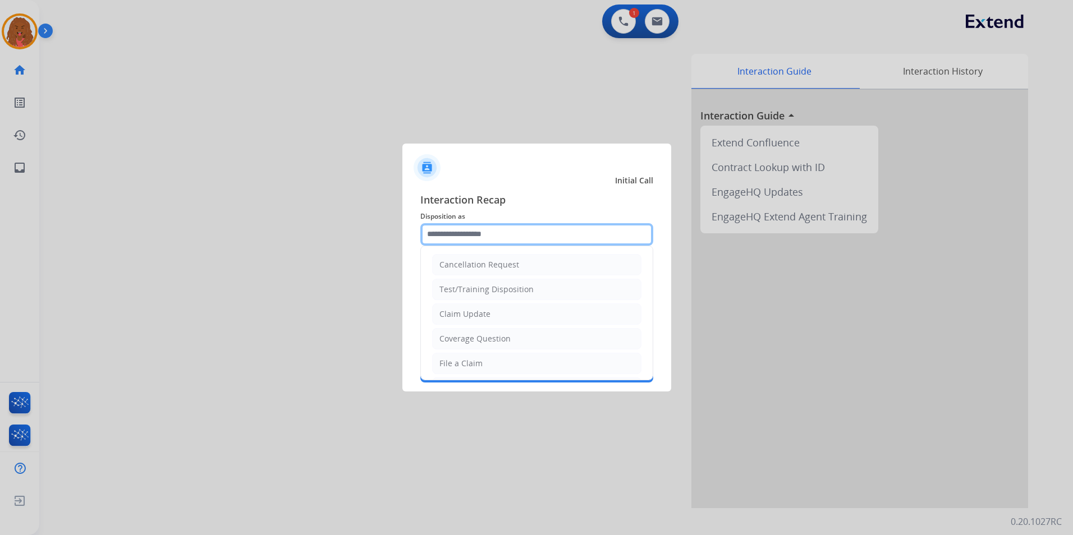
click at [492, 244] on input "text" at bounding box center [536, 234] width 233 height 22
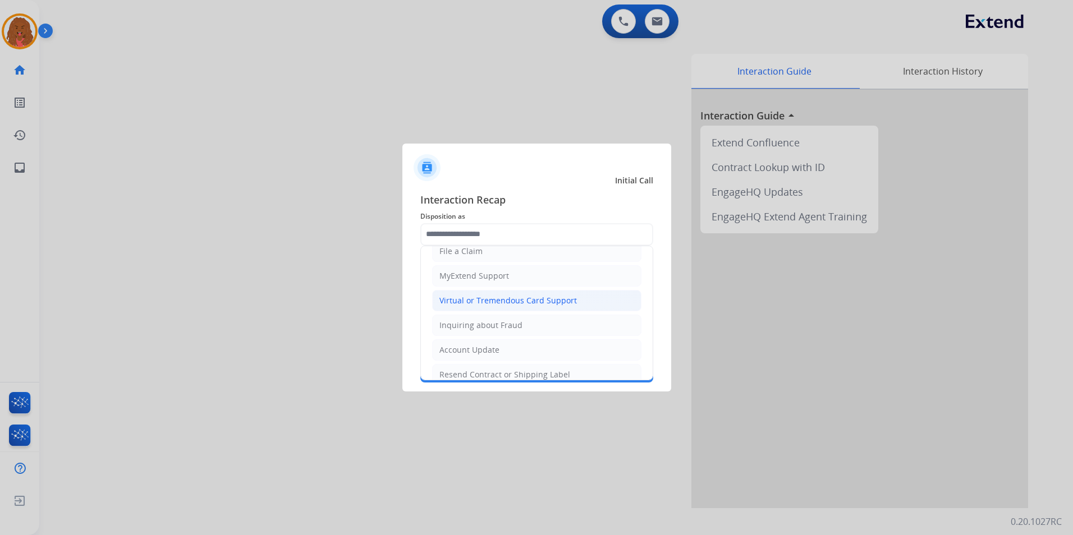
click at [498, 304] on div "Virtual or Tremendous Card Support" at bounding box center [507, 300] width 137 height 11
type input "**********"
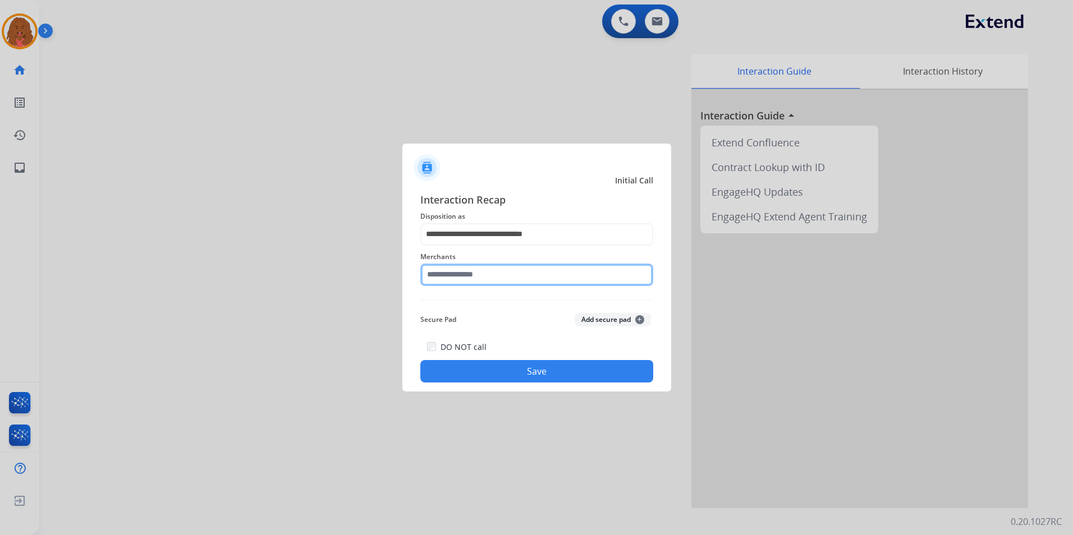
click at [487, 283] on input "text" at bounding box center [536, 275] width 233 height 22
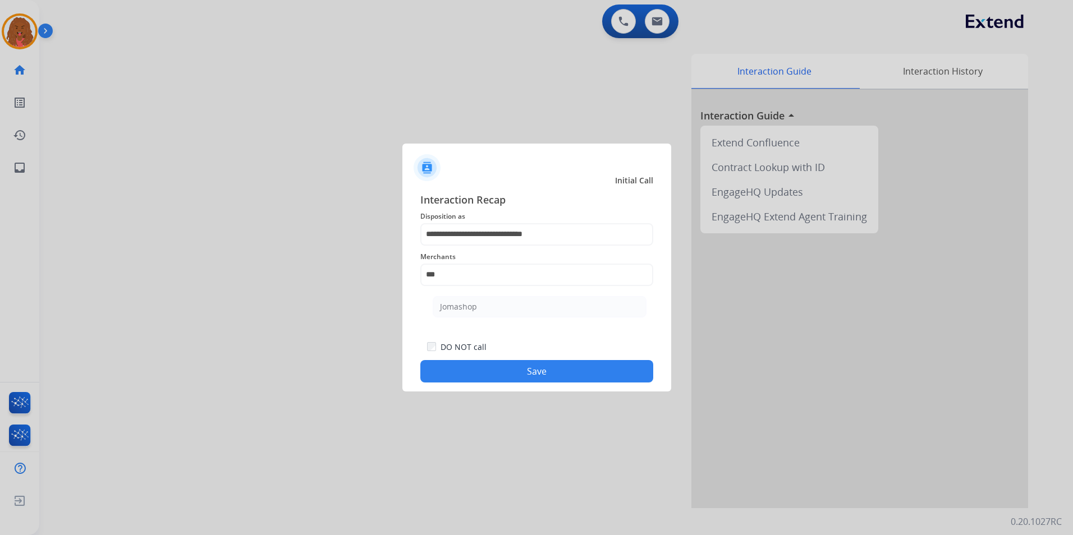
drag, startPoint x: 490, startPoint y: 297, endPoint x: 487, endPoint y: 304, distance: 6.8
click at [490, 299] on li "Jomashop" at bounding box center [540, 306] width 214 height 21
type input "********"
click at [534, 386] on div "**********" at bounding box center [536, 287] width 269 height 209
click at [540, 373] on button "Save" at bounding box center [536, 371] width 233 height 22
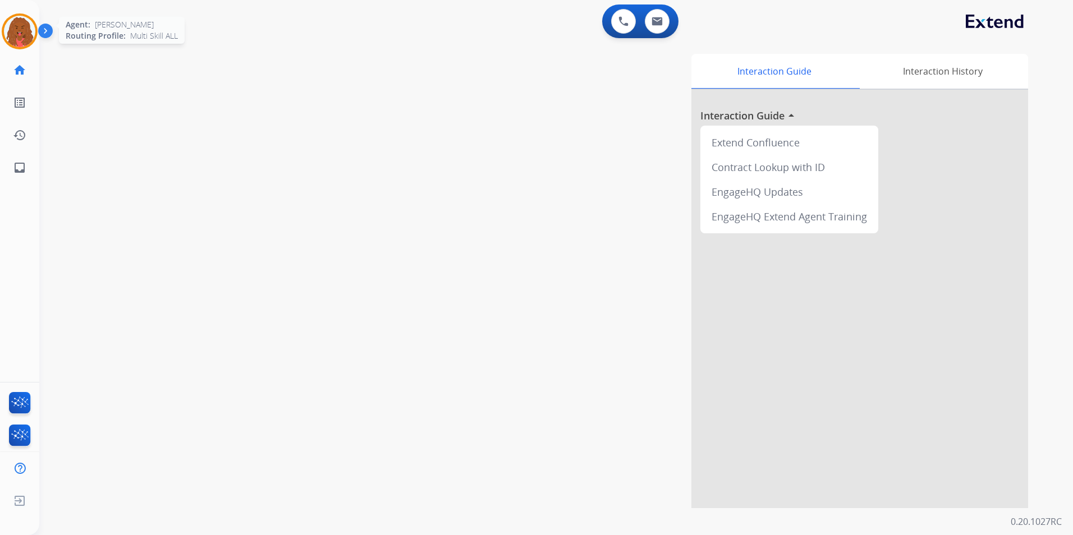
drag, startPoint x: 20, startPoint y: 31, endPoint x: 29, endPoint y: 34, distance: 9.9
click at [19, 31] on img at bounding box center [19, 31] width 31 height 31
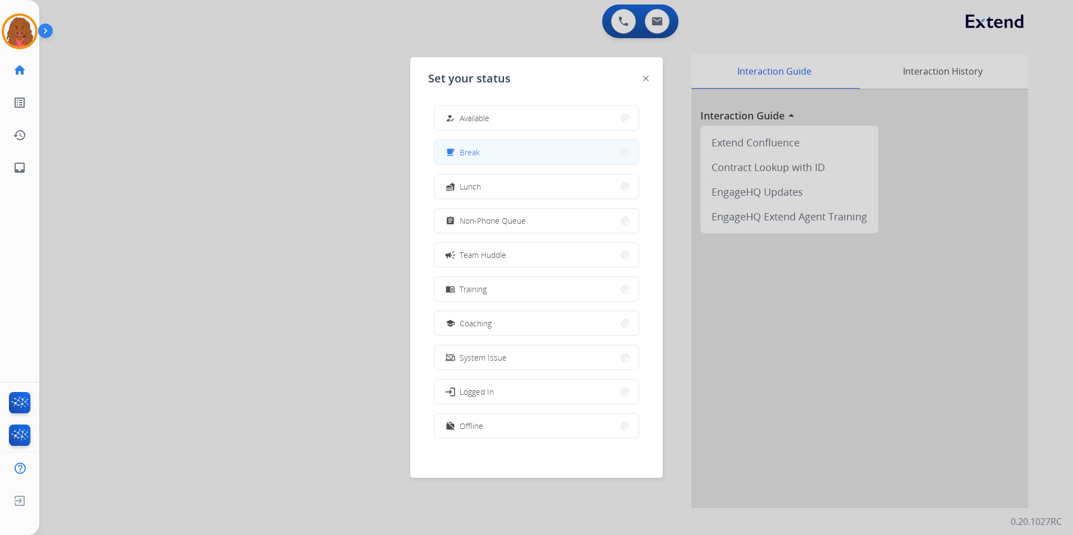
click at [506, 152] on button "free_breakfast Break" at bounding box center [536, 152] width 204 height 24
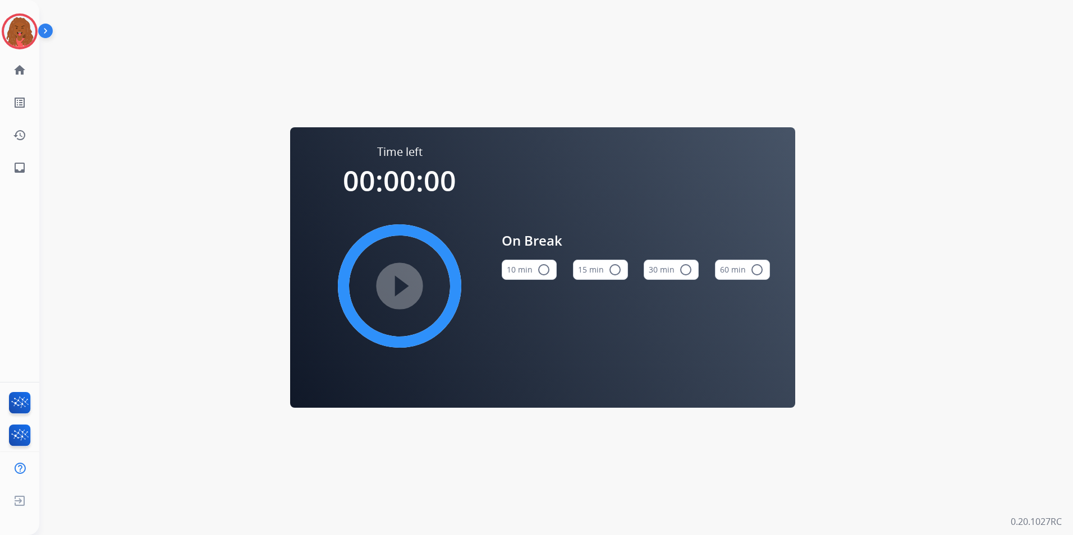
click at [597, 266] on button "15 min radio_button_unchecked" at bounding box center [600, 270] width 55 height 20
drag, startPoint x: 30, startPoint y: 31, endPoint x: 34, endPoint y: 27, distance: 6.3
click at [30, 30] on img at bounding box center [19, 31] width 31 height 31
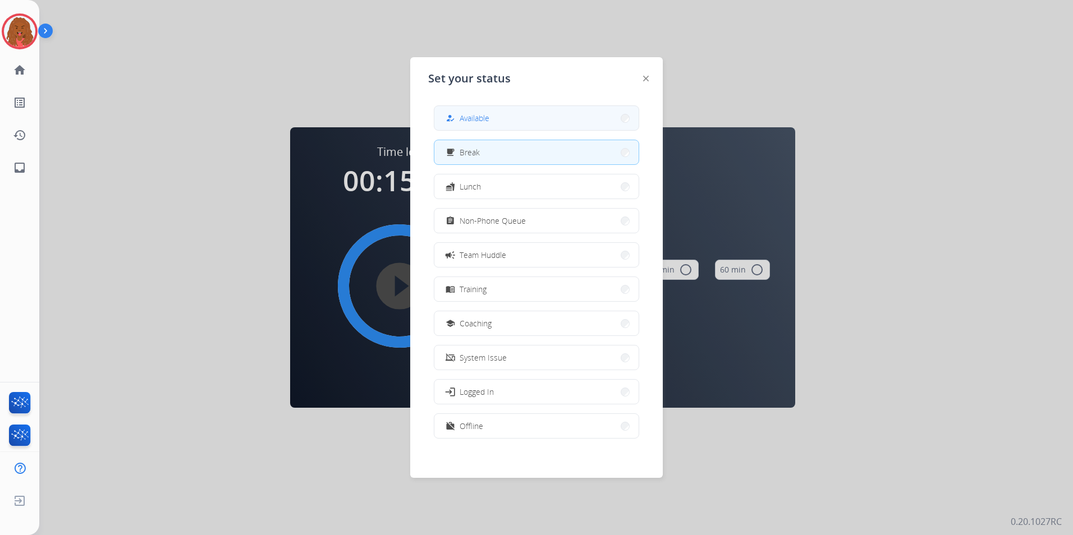
click at [539, 126] on button "how_to_reg Available" at bounding box center [536, 118] width 204 height 24
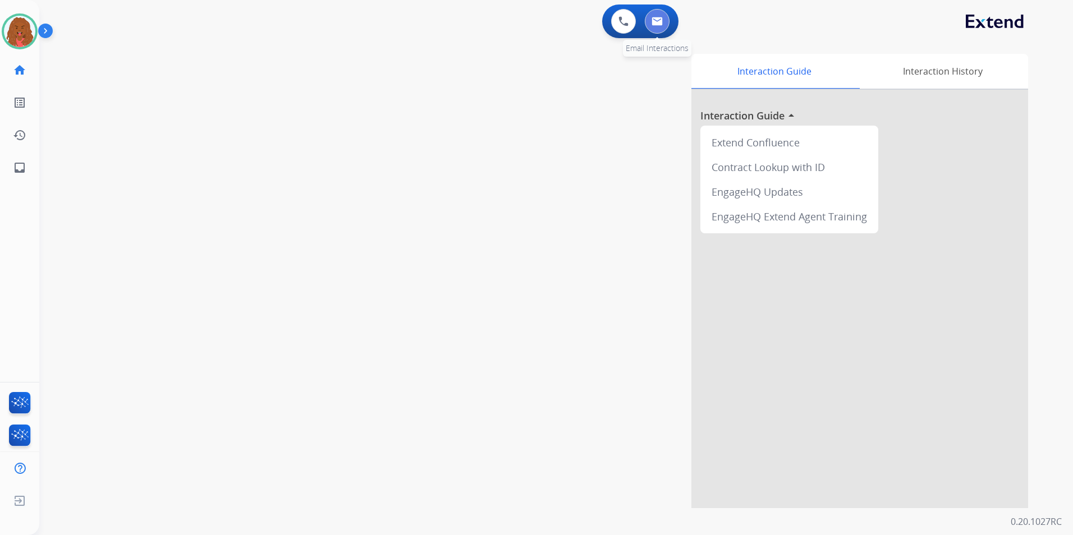
click at [663, 19] on button at bounding box center [657, 21] width 25 height 25
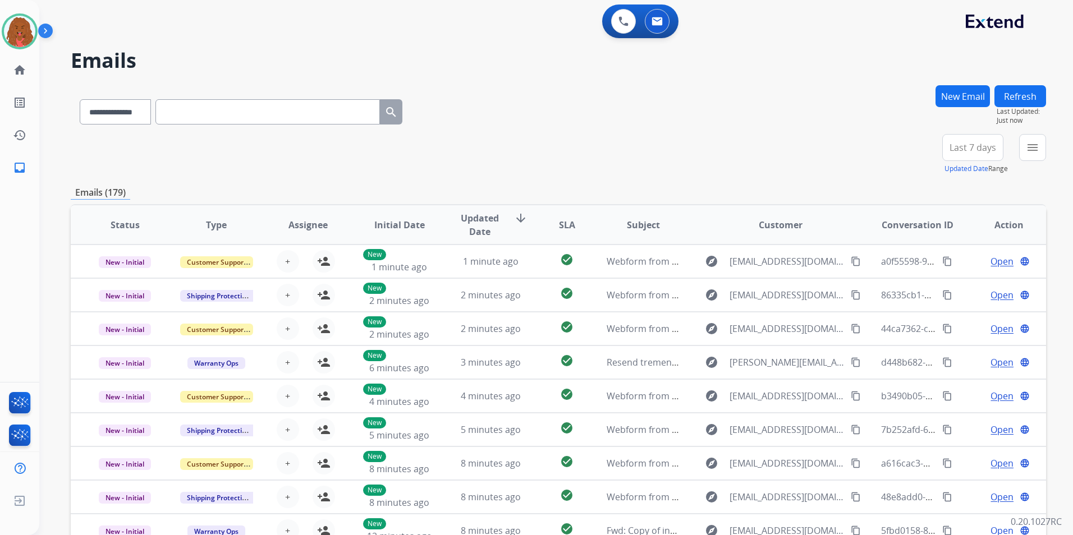
click at [918, 155] on div "**********" at bounding box center [558, 154] width 975 height 40
click at [976, 146] on span "Last 7 days" at bounding box center [973, 147] width 47 height 4
click at [964, 279] on div "Last 90 days" at bounding box center [969, 284] width 62 height 17
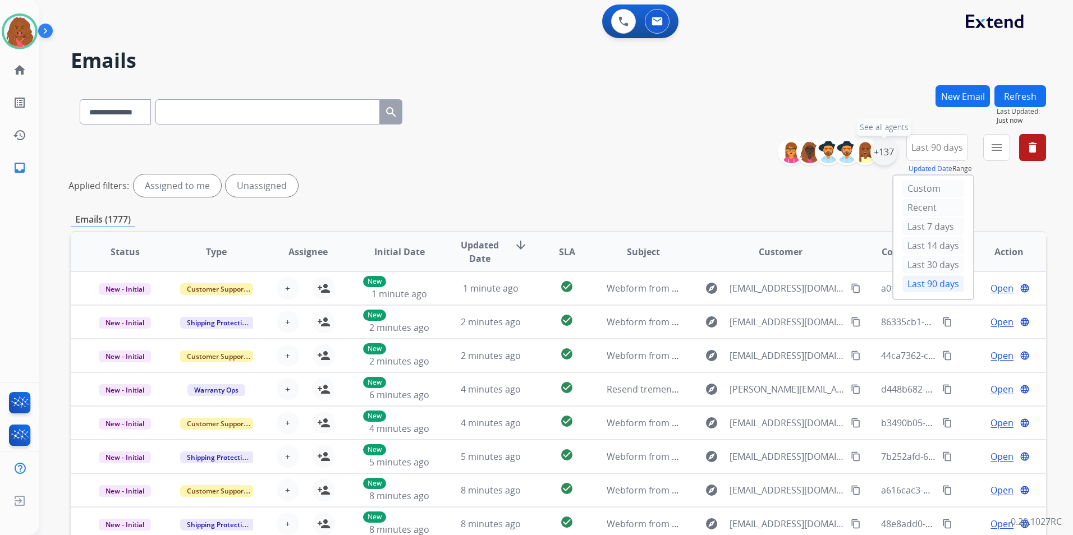
click at [886, 154] on div "+137" at bounding box center [883, 152] width 27 height 27
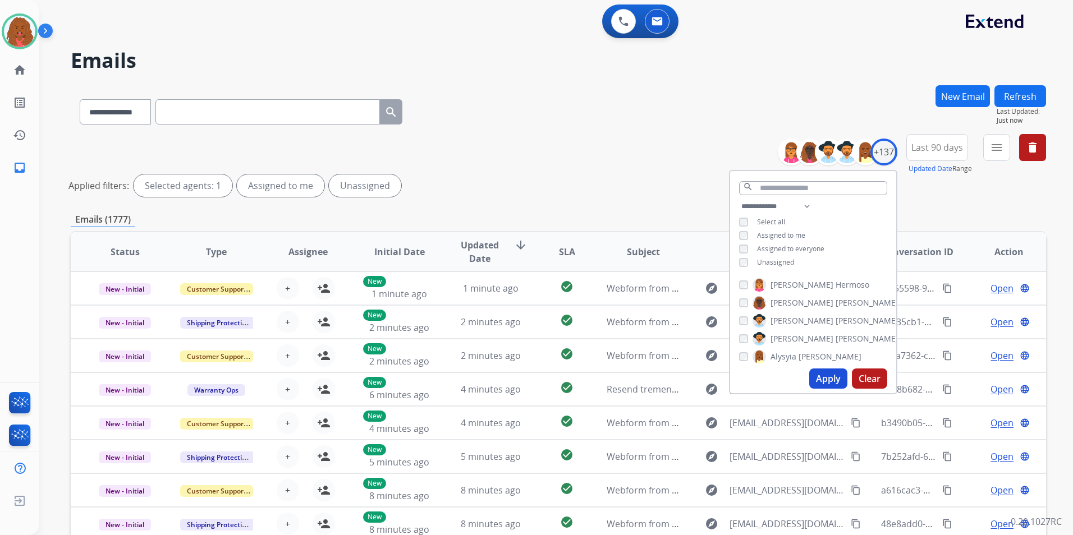
click at [767, 264] on span "Unassigned" at bounding box center [775, 263] width 37 height 10
click at [823, 379] on button "Apply" at bounding box center [828, 379] width 38 height 20
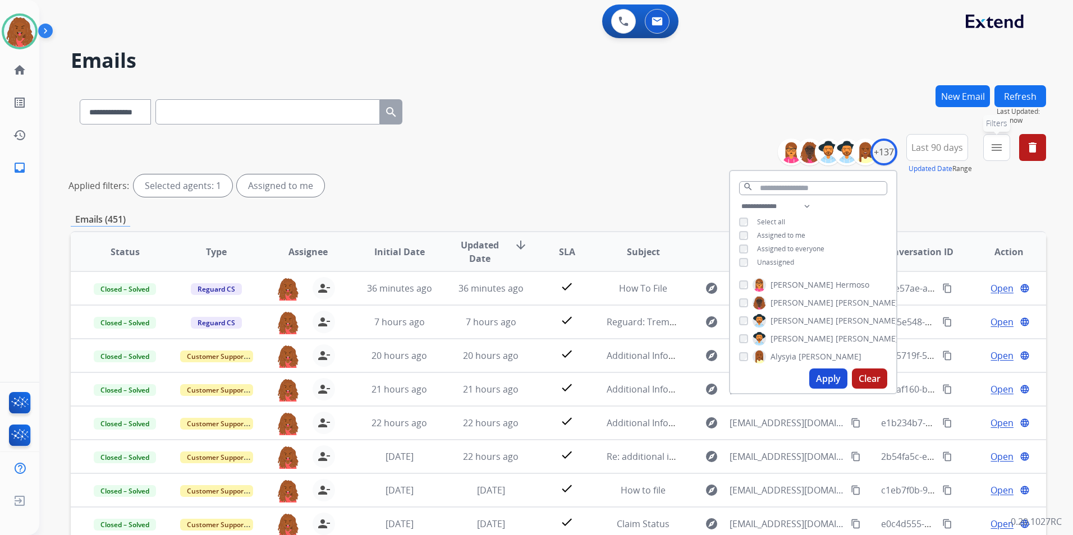
click at [1000, 155] on button "menu Filters" at bounding box center [996, 147] width 27 height 27
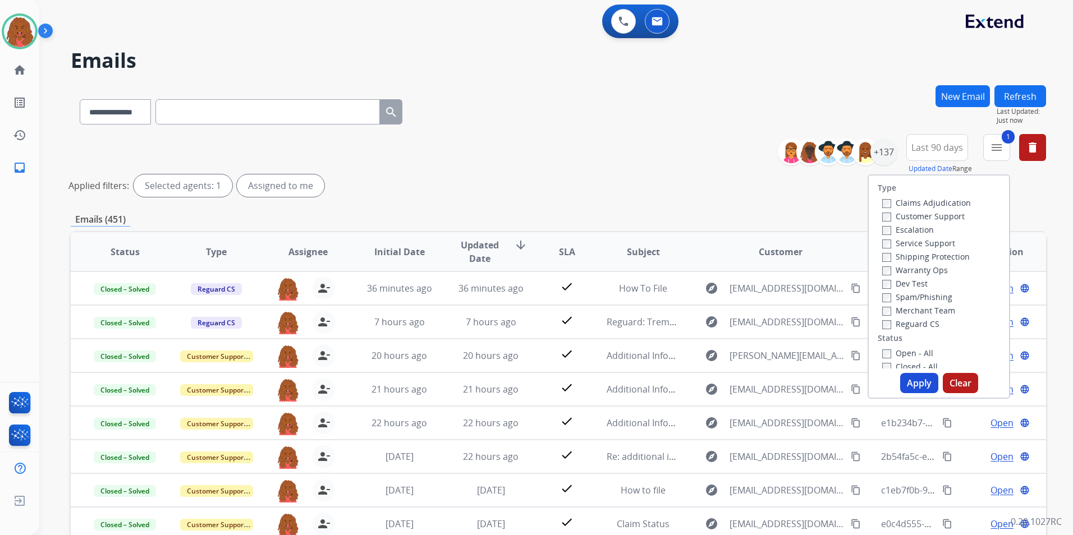
click at [882, 263] on div "Shipping Protection" at bounding box center [926, 256] width 89 height 13
click at [905, 380] on button "Apply" at bounding box center [919, 383] width 38 height 20
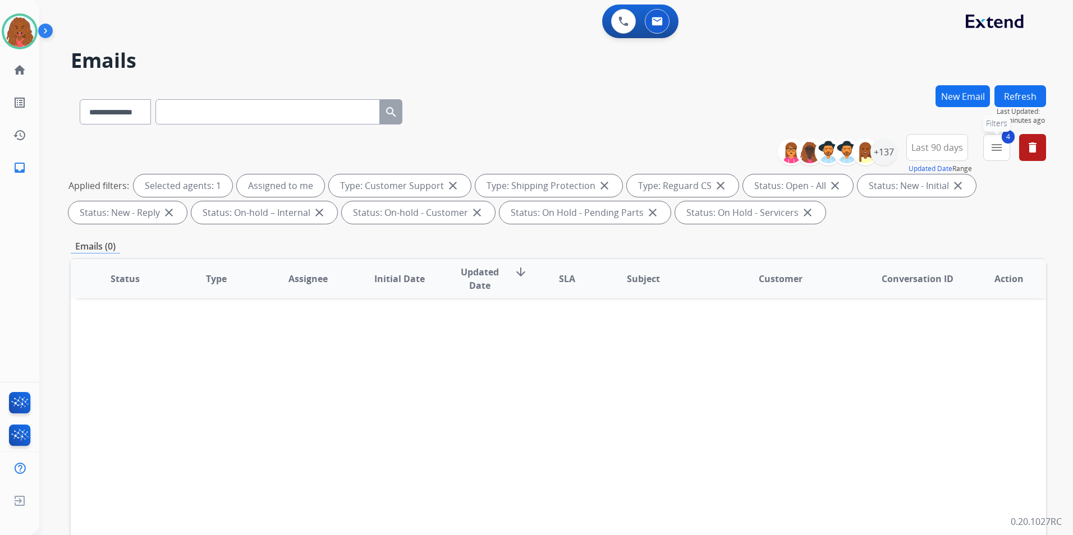
click at [1006, 152] on button "4 menu Filters" at bounding box center [996, 147] width 27 height 27
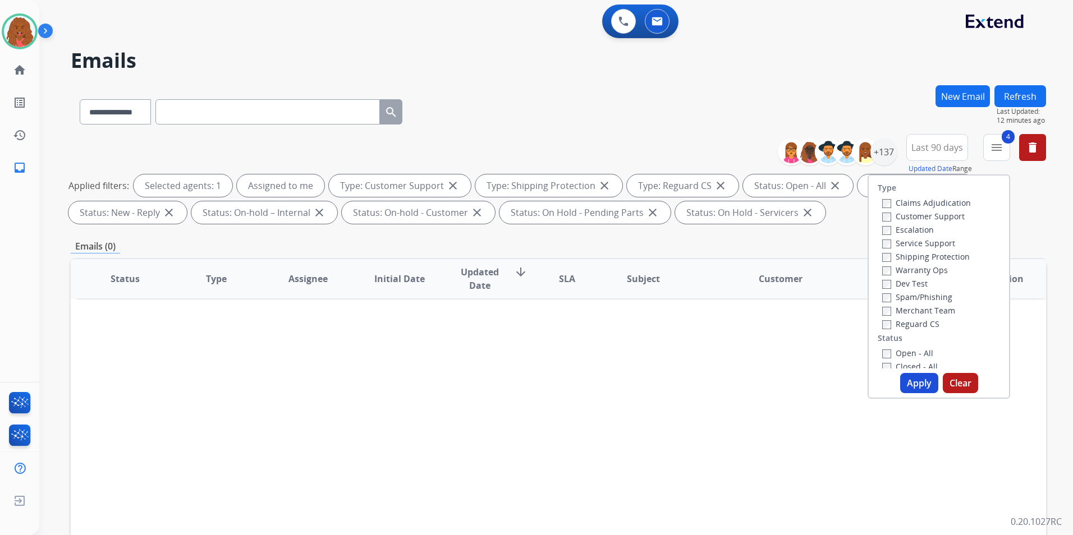
click at [902, 388] on button "Apply" at bounding box center [919, 383] width 38 height 20
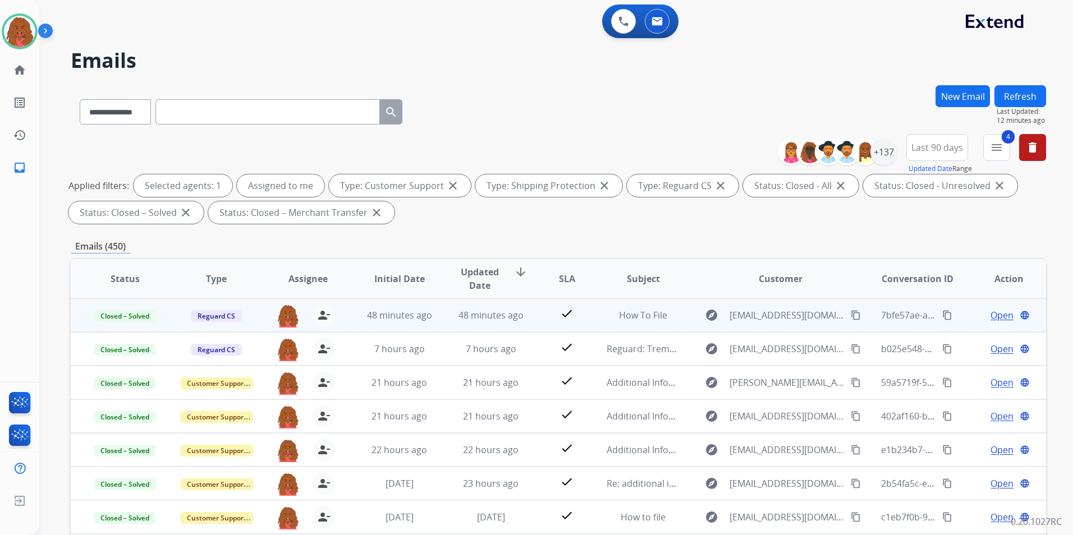
click at [943, 316] on mat-icon "content_copy" at bounding box center [947, 315] width 10 height 10
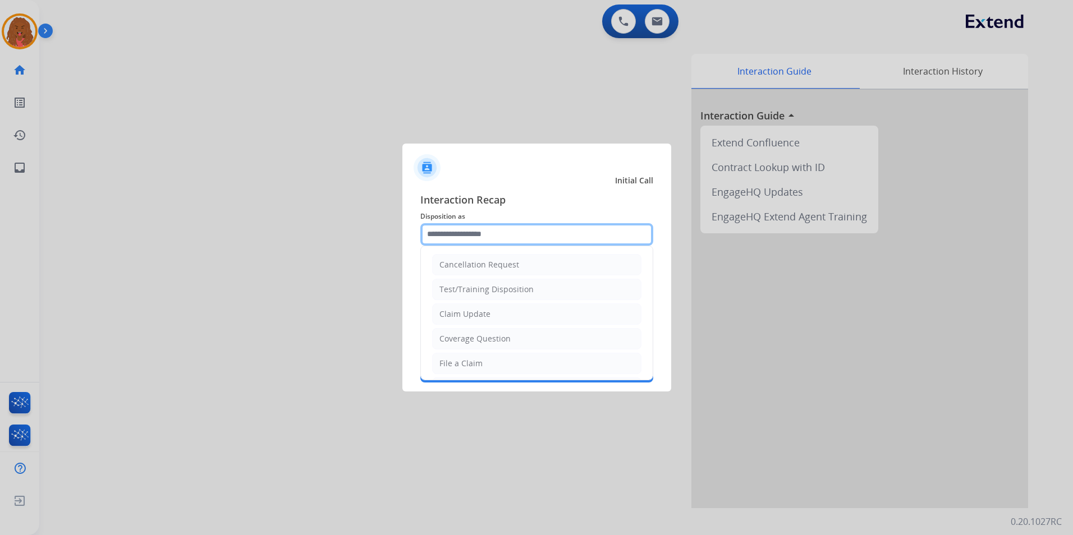
click at [526, 240] on input "text" at bounding box center [536, 234] width 233 height 22
click at [489, 363] on li "File a Claim" at bounding box center [536, 363] width 209 height 21
type input "**********"
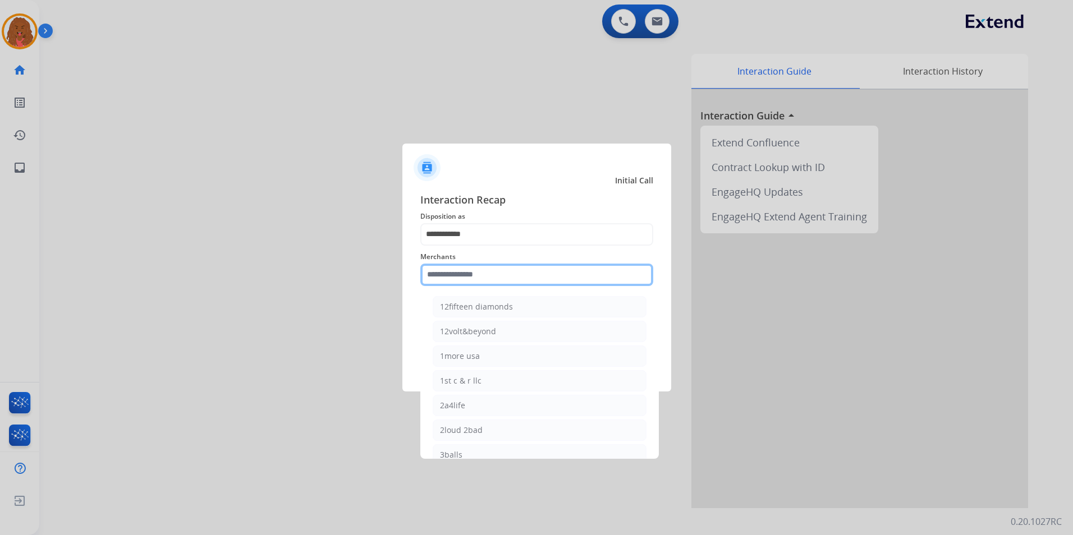
click at [508, 271] on input "text" at bounding box center [536, 275] width 233 height 22
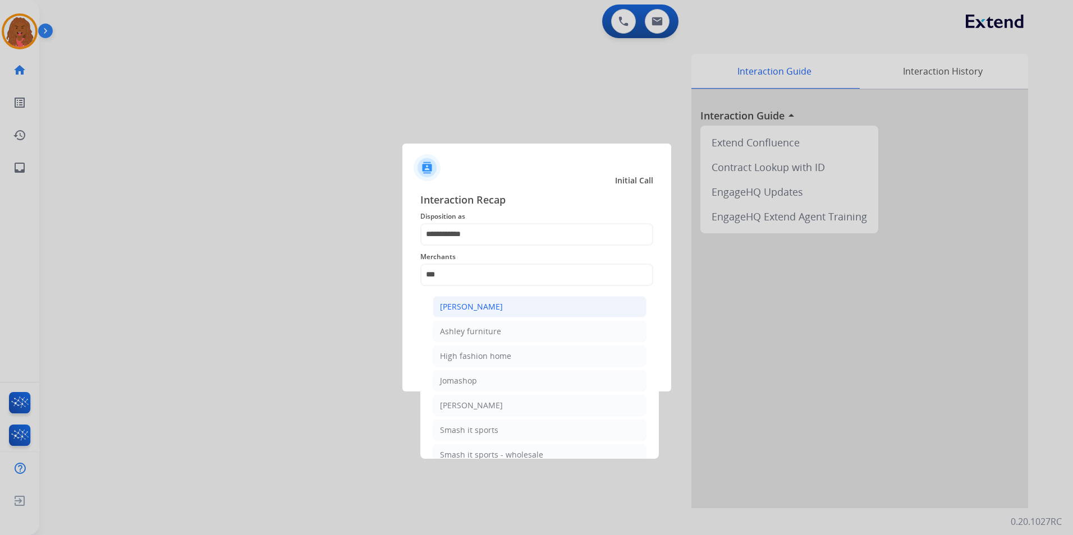
click at [483, 304] on div "[PERSON_NAME]" at bounding box center [471, 306] width 63 height 11
type input "**********"
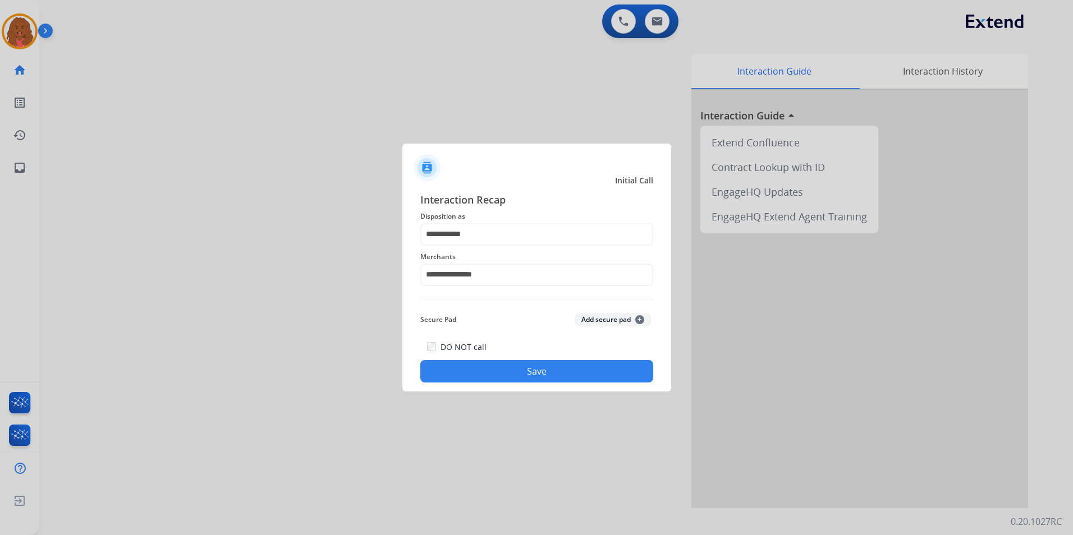
click at [548, 369] on button "Save" at bounding box center [536, 371] width 233 height 22
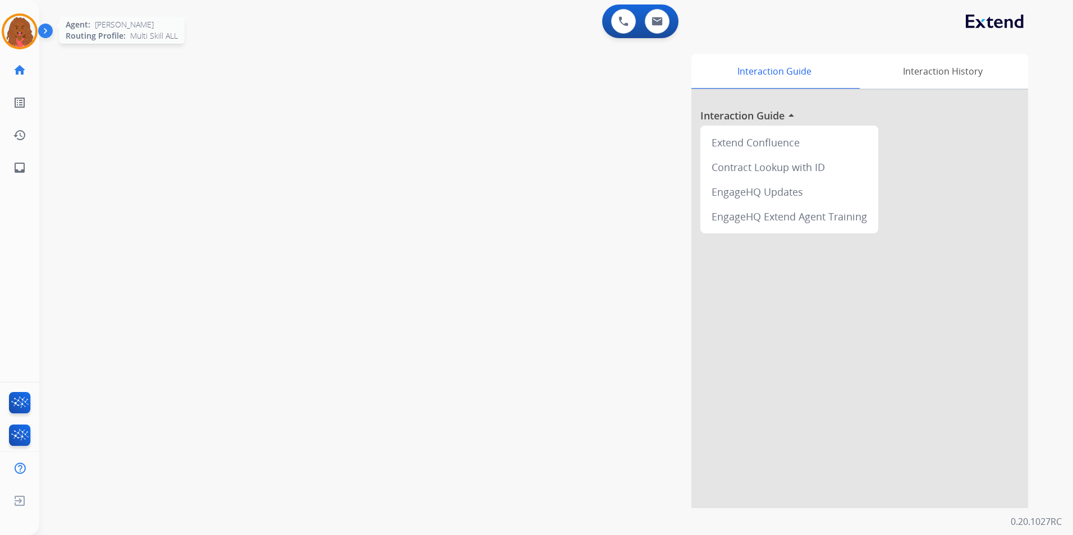
click at [20, 24] on img at bounding box center [19, 31] width 31 height 31
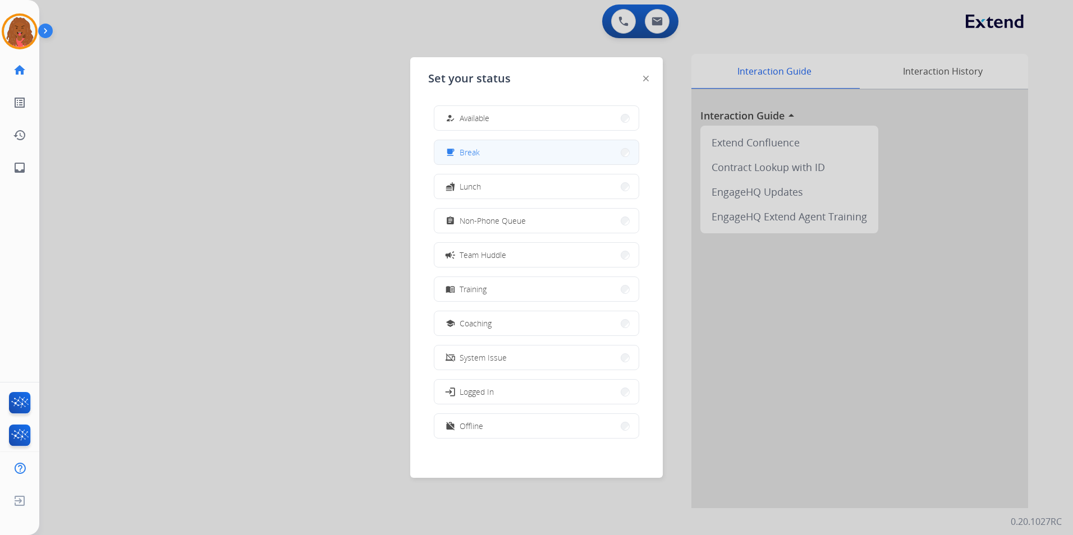
click at [518, 157] on button "free_breakfast Break" at bounding box center [536, 152] width 204 height 24
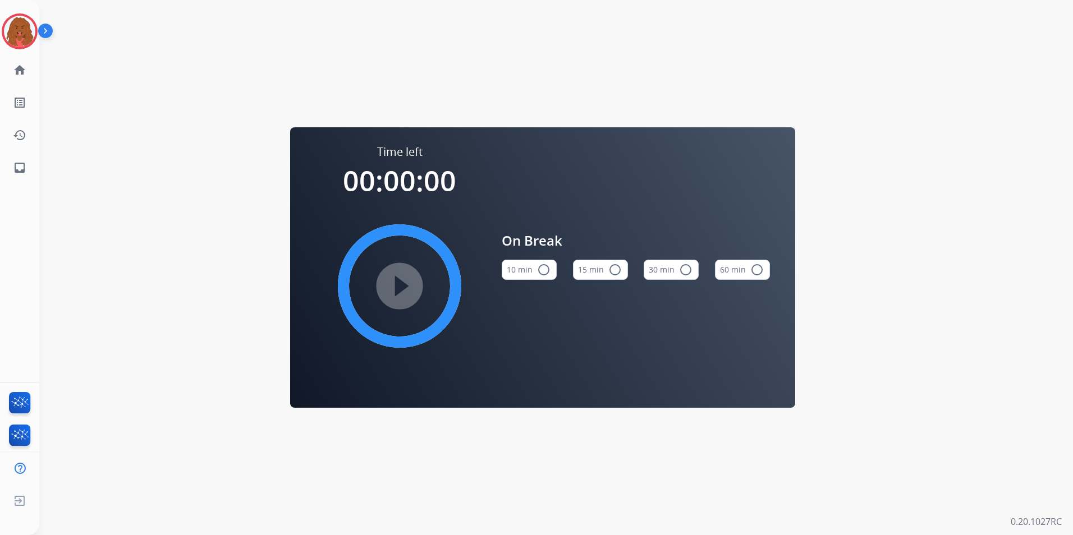
drag, startPoint x: 411, startPoint y: 275, endPoint x: 406, endPoint y: 278, distance: 6.1
click at [409, 277] on div "play_circle_filled" at bounding box center [399, 286] width 168 height 168
click at [20, 17] on img at bounding box center [19, 31] width 31 height 31
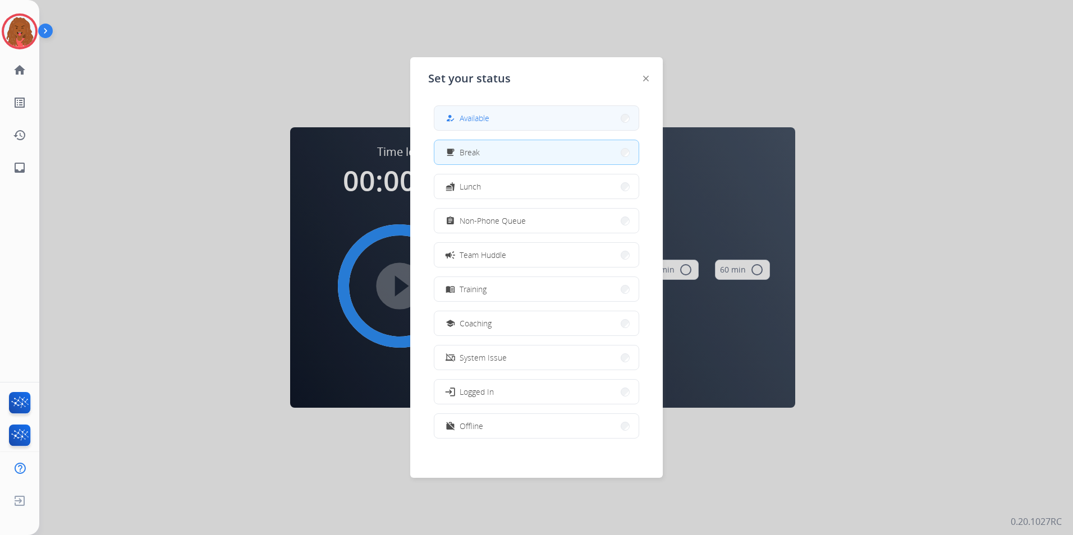
click at [579, 109] on button "how_to_reg Available" at bounding box center [536, 118] width 204 height 24
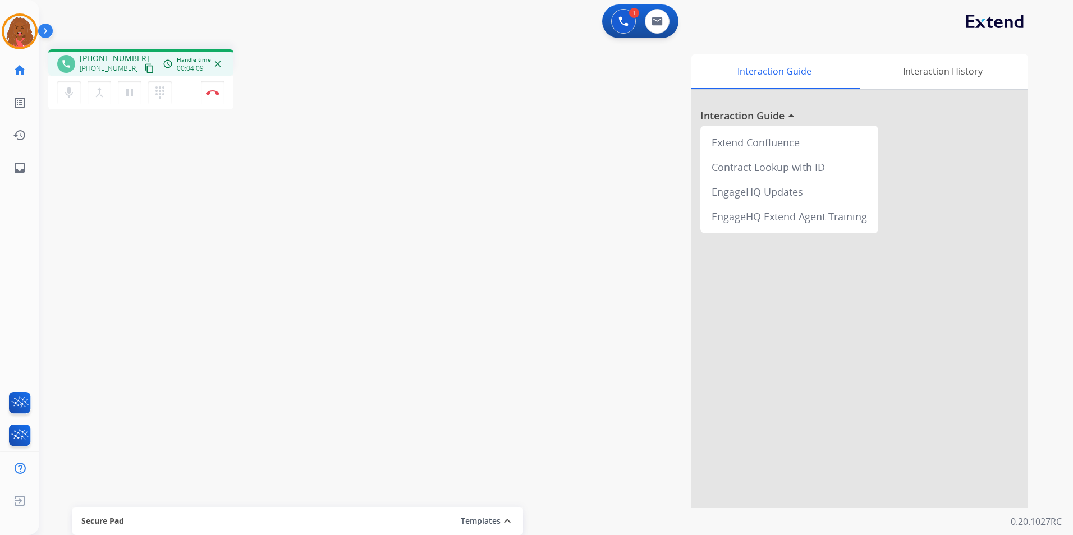
click at [141, 90] on div "mic Mute merge_type Bridge pause Hold dialpad Dialpad" at bounding box center [117, 93] width 121 height 24
click at [134, 92] on mat-icon "pause" at bounding box center [129, 92] width 13 height 13
click at [130, 97] on mat-icon "play_arrow" at bounding box center [129, 92] width 13 height 13
click at [210, 98] on button "Disconnect" at bounding box center [213, 93] width 24 height 24
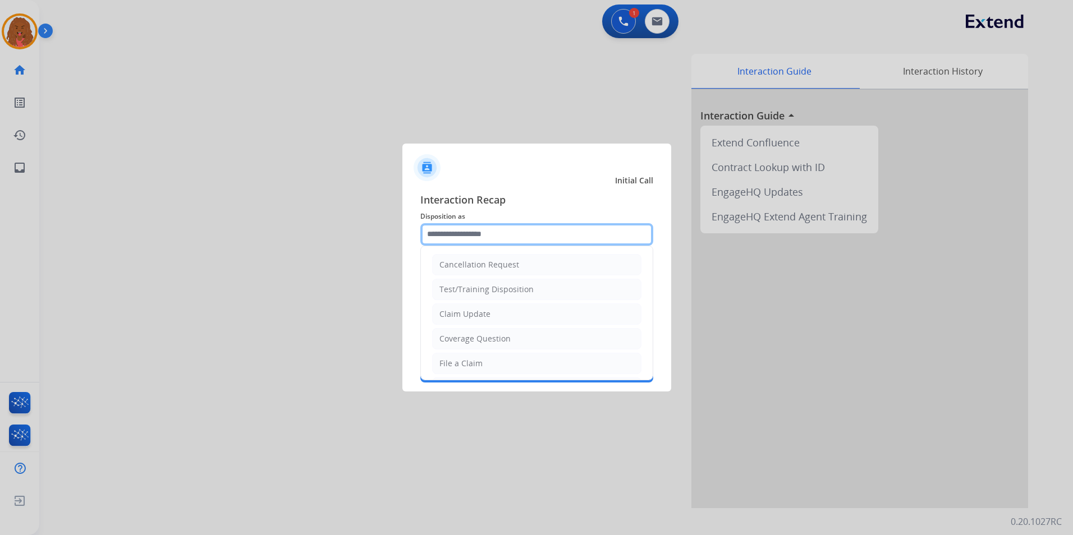
click at [565, 231] on input "text" at bounding box center [536, 234] width 233 height 22
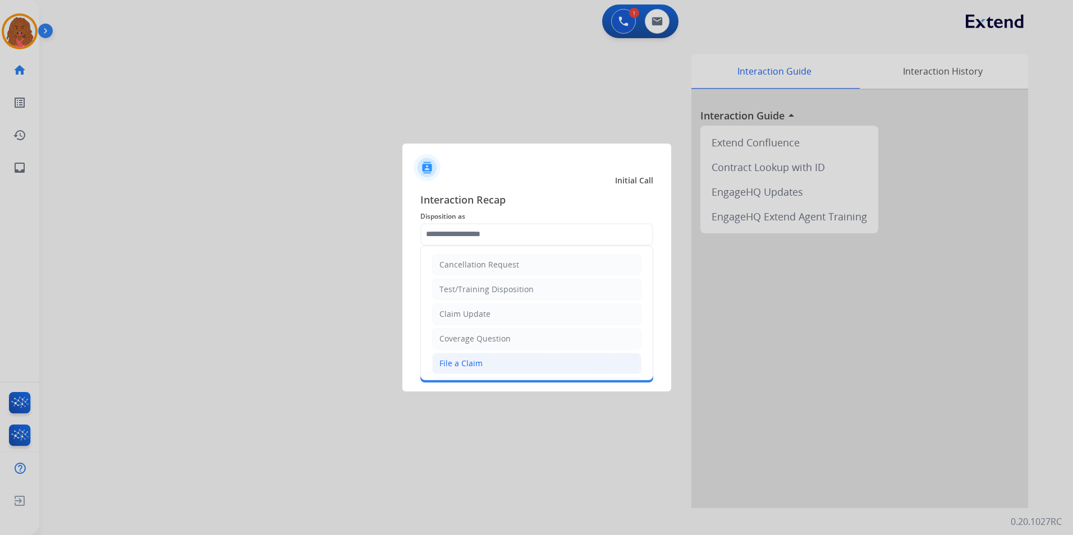
click at [480, 360] on div "File a Claim" at bounding box center [460, 363] width 43 height 11
type input "**********"
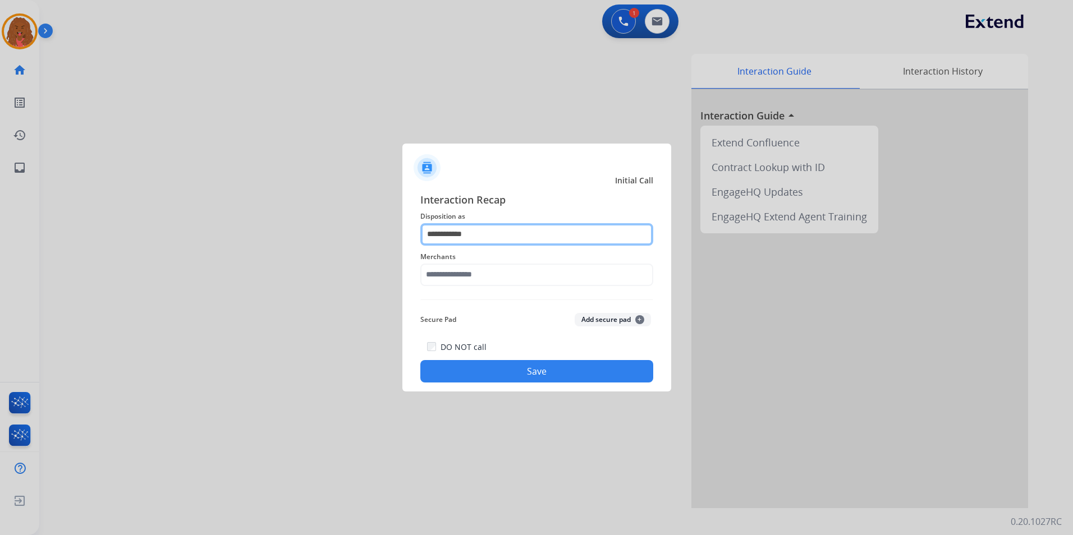
click at [499, 237] on input "**********" at bounding box center [536, 234] width 233 height 22
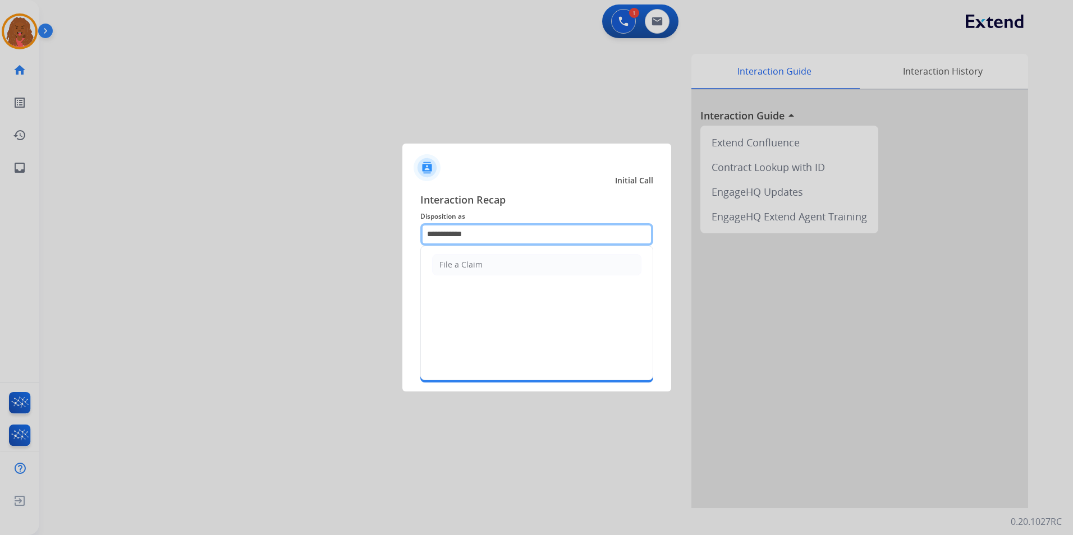
drag, startPoint x: 435, startPoint y: 236, endPoint x: 213, endPoint y: 231, distance: 222.3
click at [0, 235] on app-contact-recap-modal "**********" at bounding box center [0, 267] width 0 height 535
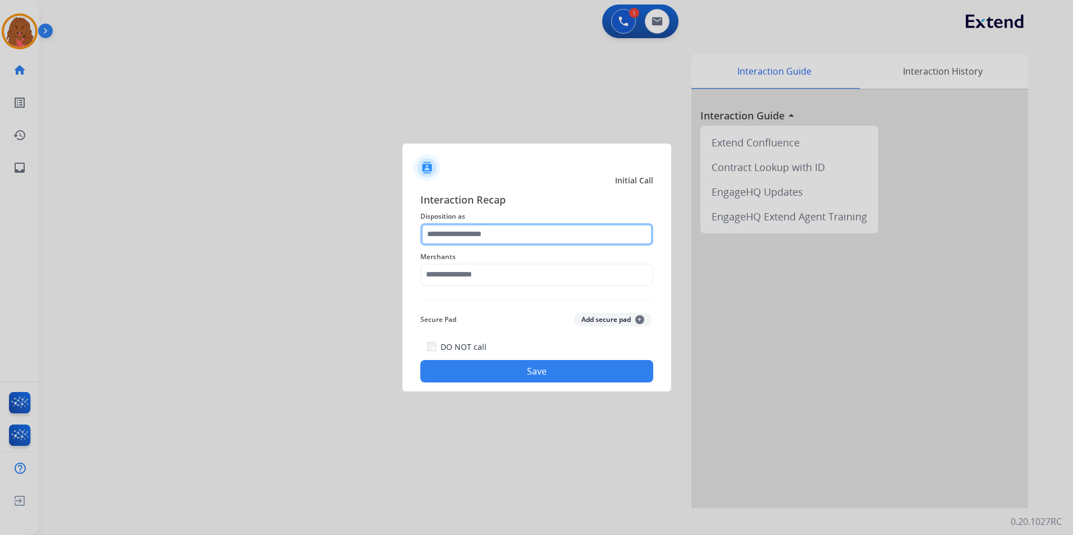
click at [422, 230] on input "text" at bounding box center [536, 234] width 233 height 22
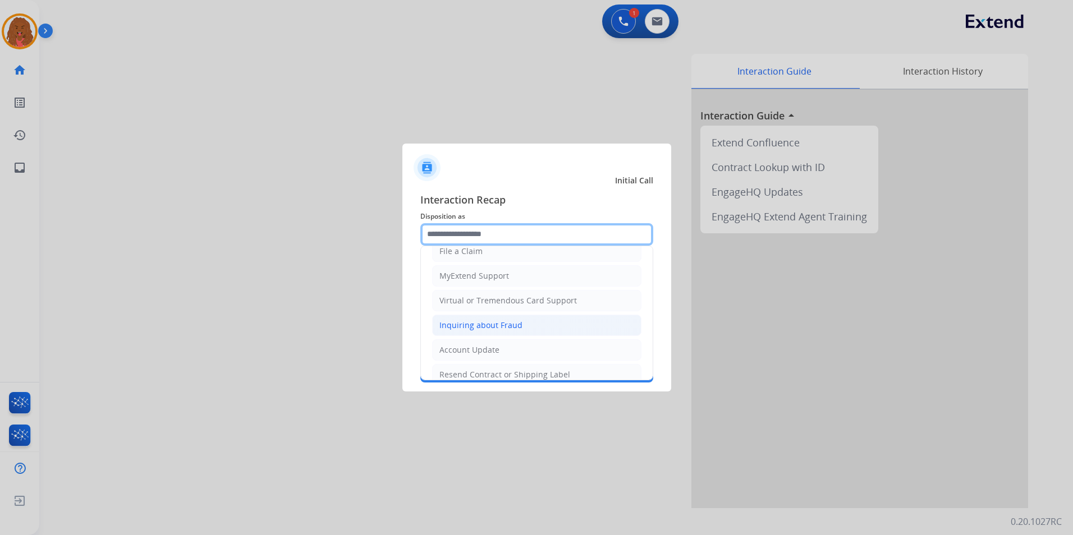
scroll to position [56, 0]
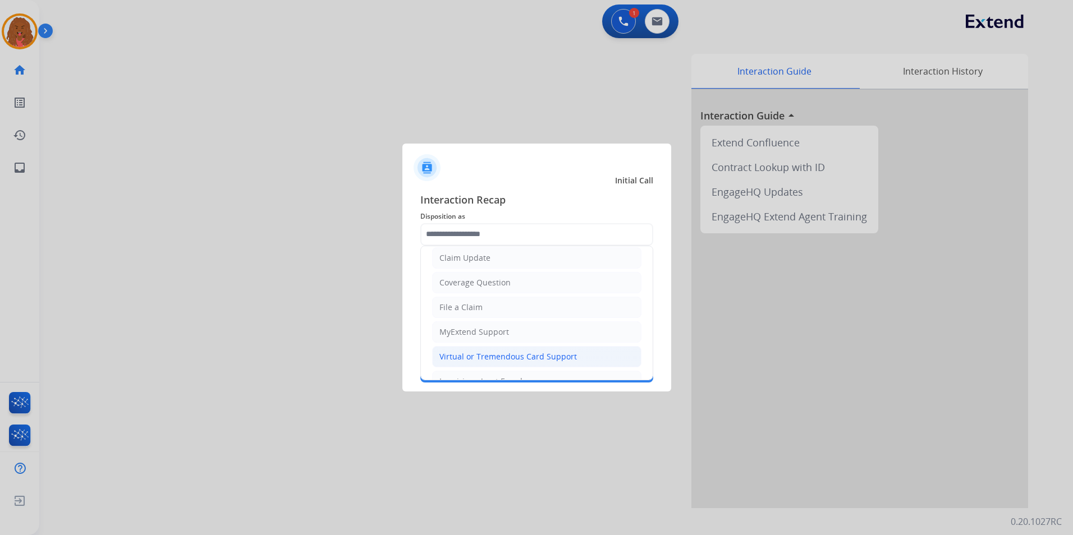
click at [503, 361] on div "Virtual or Tremendous Card Support" at bounding box center [507, 356] width 137 height 11
type input "**********"
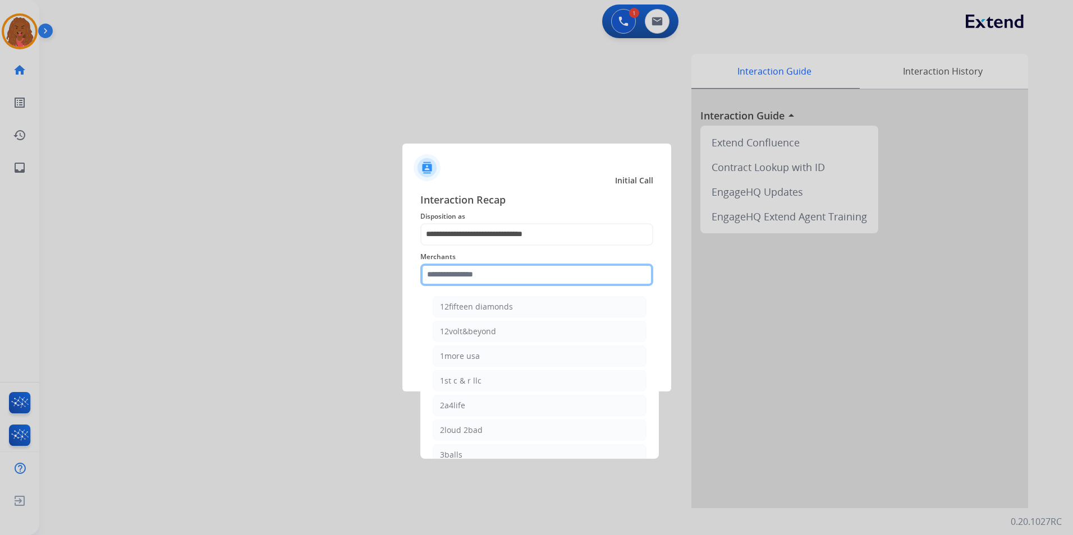
click at [490, 281] on input "text" at bounding box center [536, 275] width 233 height 22
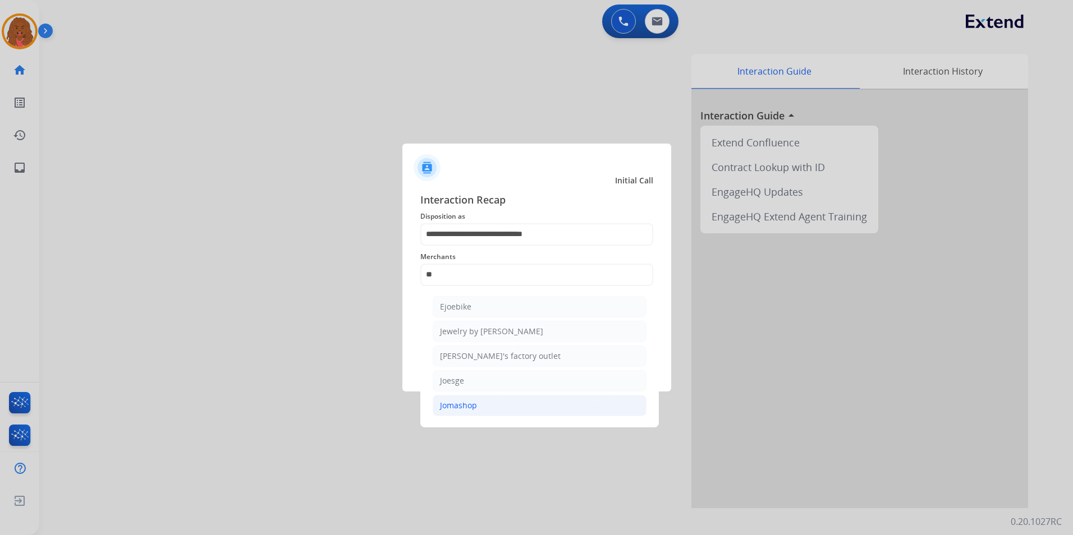
click at [462, 406] on div "Jomashop" at bounding box center [458, 405] width 37 height 11
type input "********"
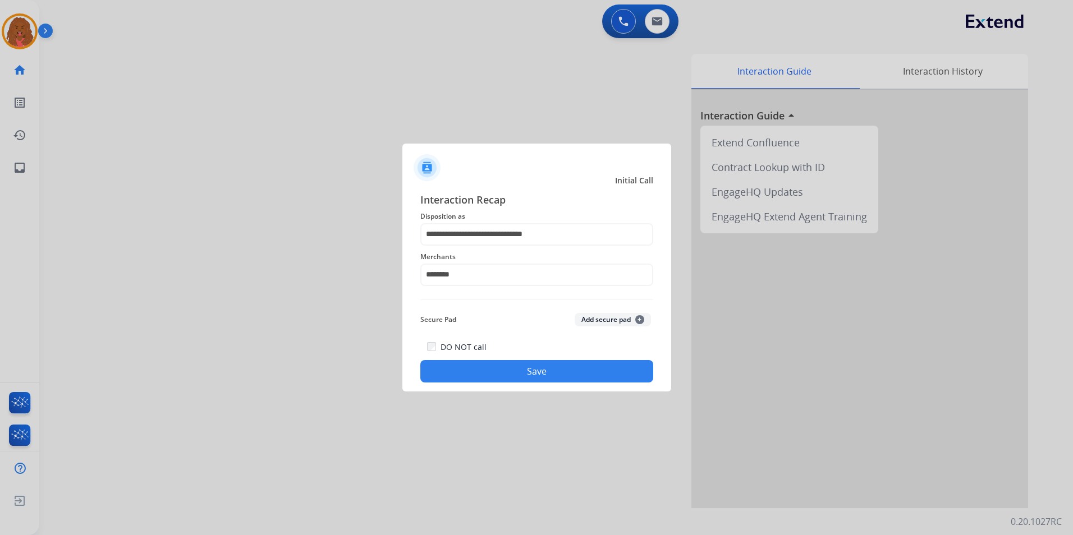
click at [488, 353] on div "DO NOT call Save" at bounding box center [536, 361] width 233 height 43
click at [488, 371] on button "Save" at bounding box center [536, 371] width 233 height 22
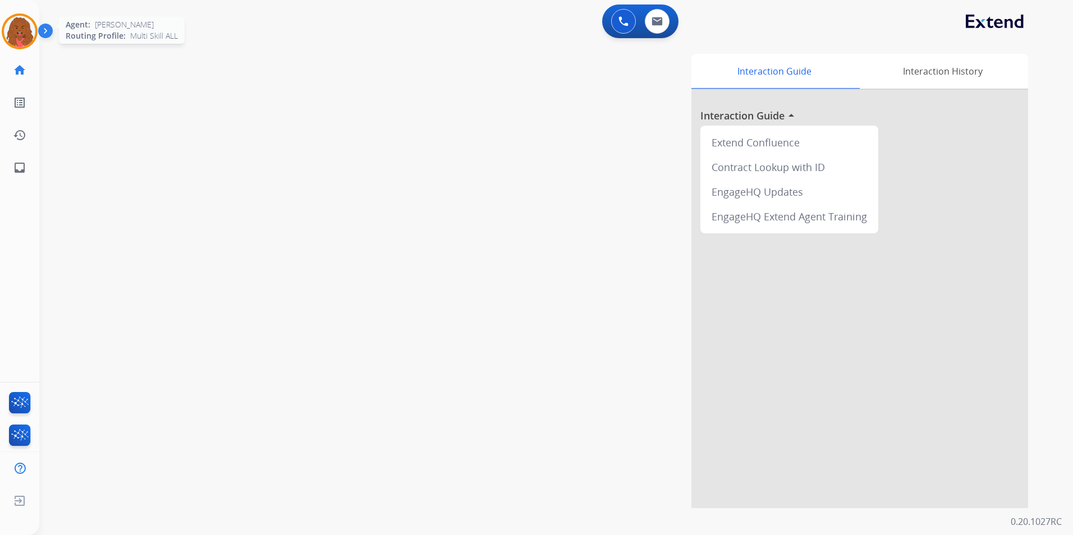
click at [22, 20] on img at bounding box center [19, 31] width 31 height 31
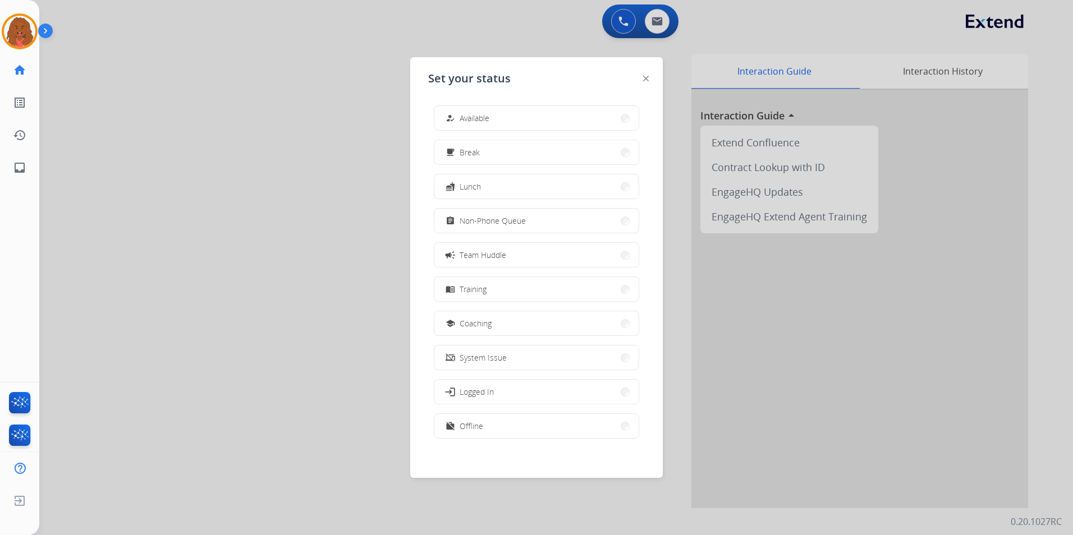
click at [347, 126] on div at bounding box center [536, 267] width 1073 height 535
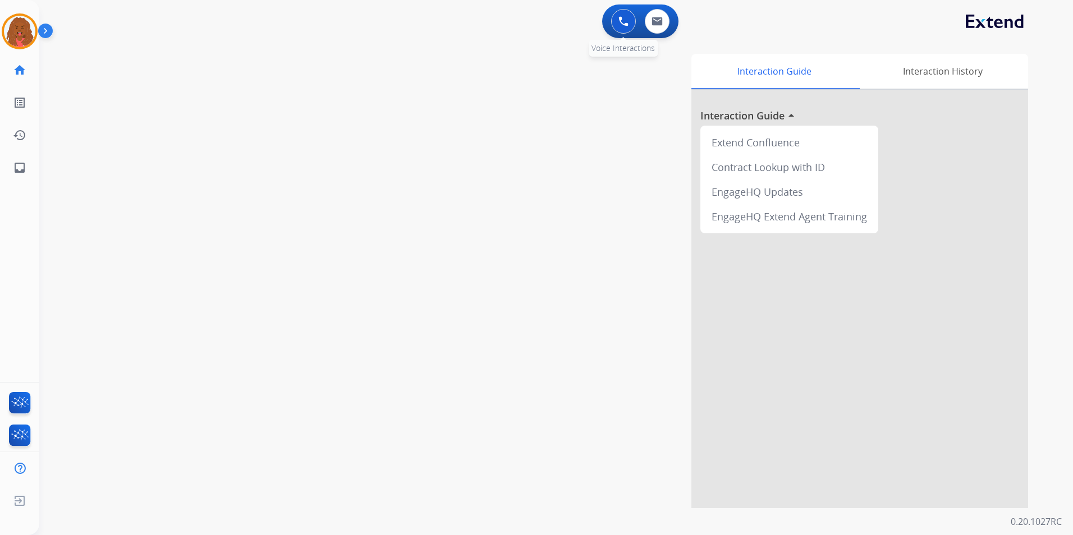
click at [617, 17] on button at bounding box center [623, 21] width 25 height 25
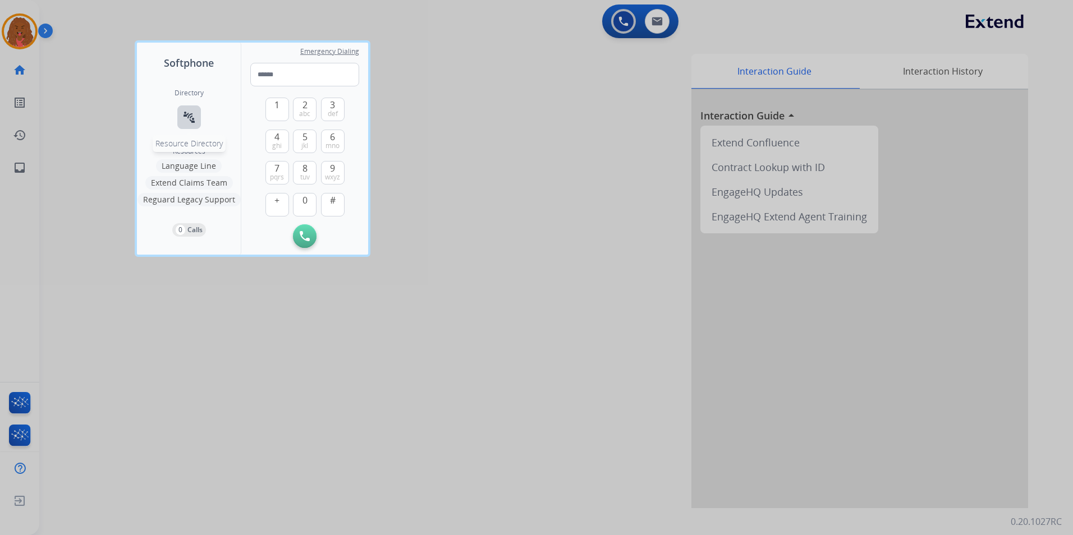
click at [189, 123] on mat-icon "connect_without_contact" at bounding box center [188, 117] width 13 height 13
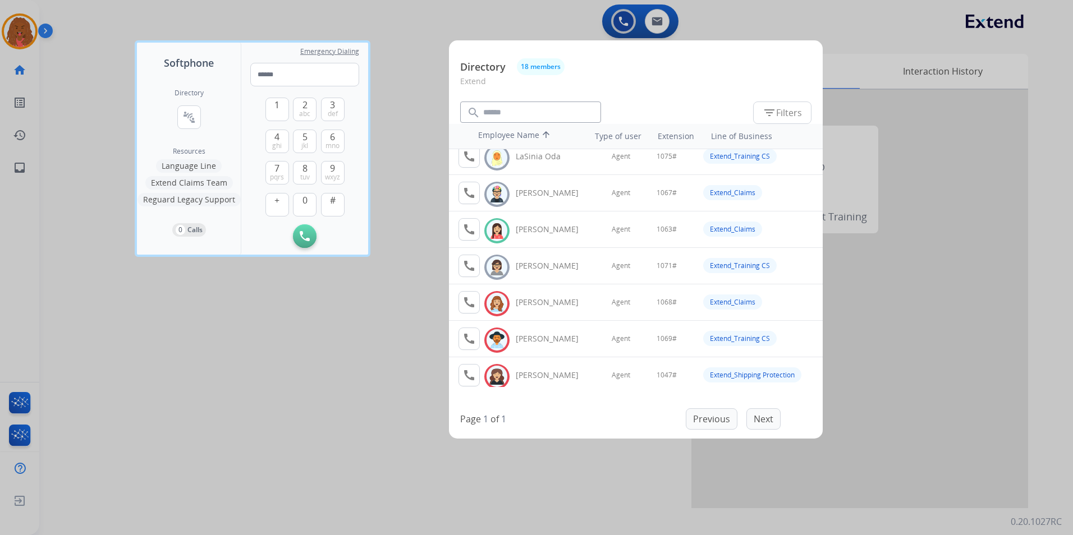
scroll to position [393, 0]
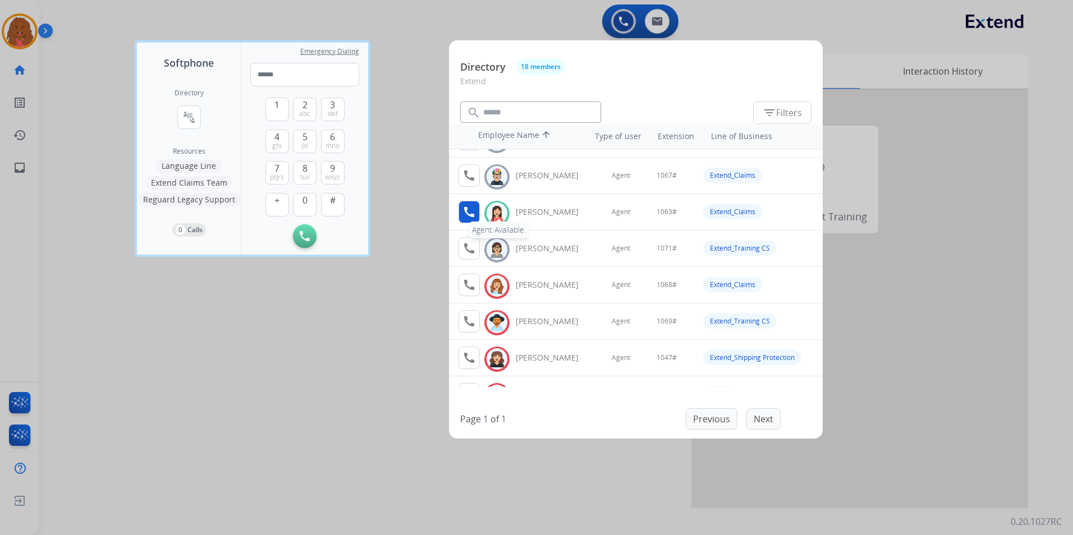
click at [471, 209] on mat-icon "call" at bounding box center [468, 211] width 13 height 13
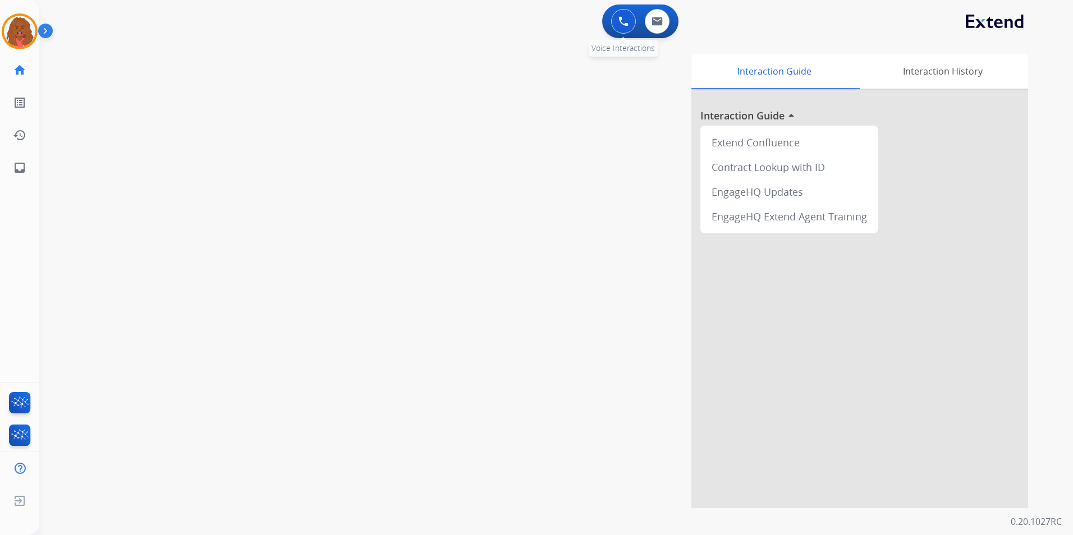
click at [623, 19] on img at bounding box center [623, 21] width 10 height 10
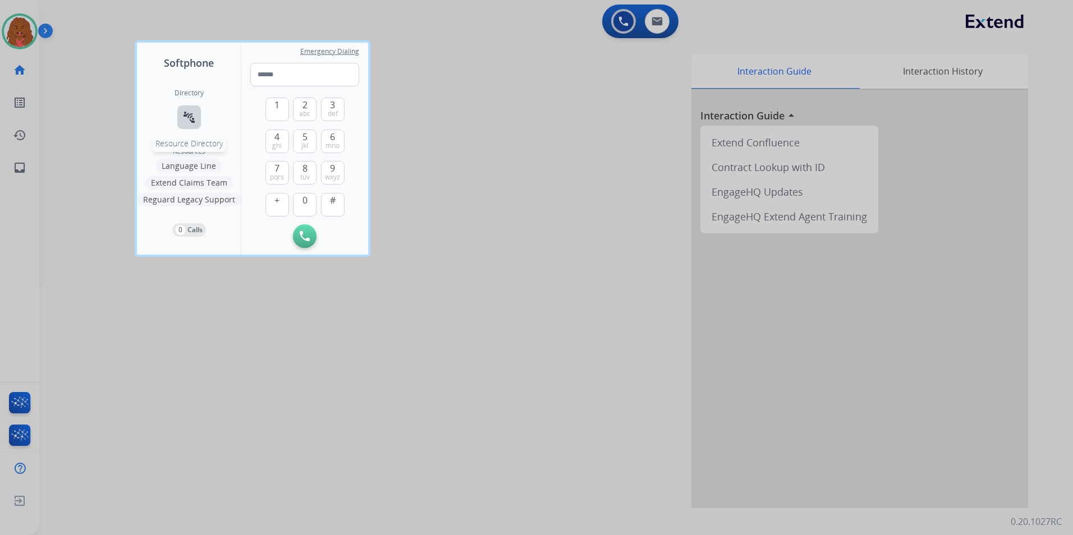
click at [188, 120] on mat-icon "connect_without_contact" at bounding box center [188, 117] width 13 height 13
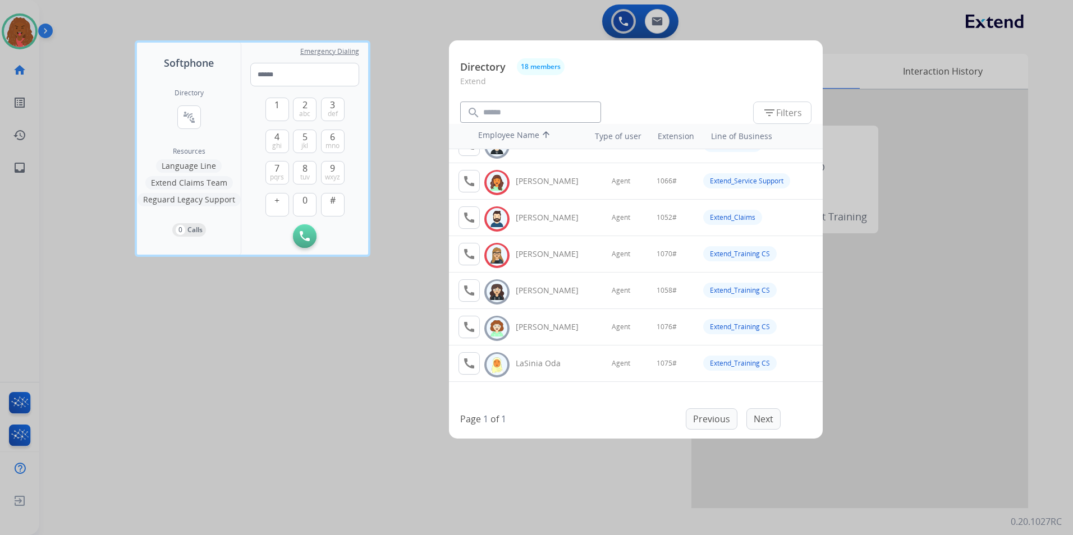
scroll to position [281, 0]
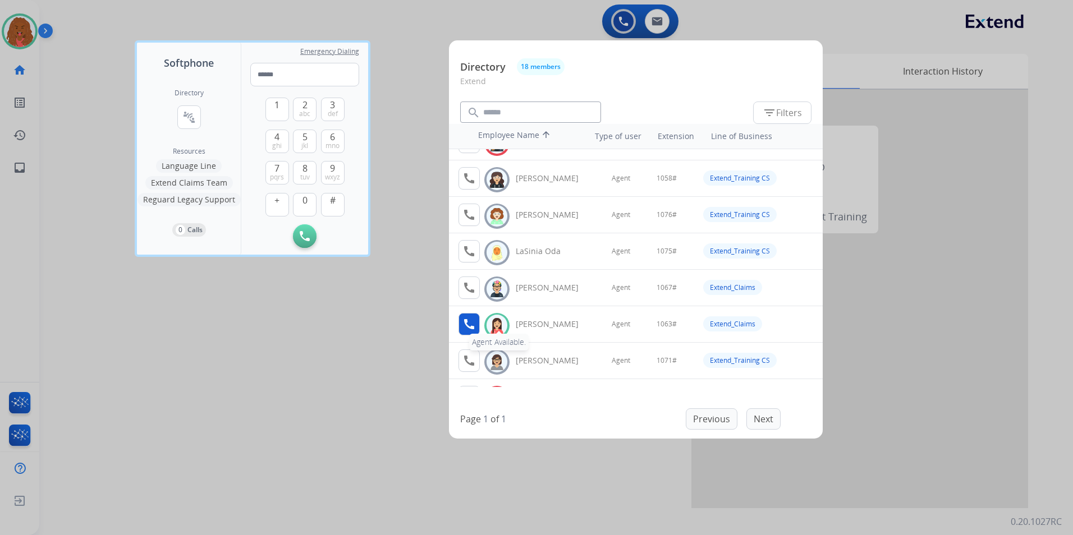
click at [462, 327] on mat-icon "call" at bounding box center [468, 324] width 13 height 13
click at [281, 111] on button "1" at bounding box center [277, 110] width 24 height 24
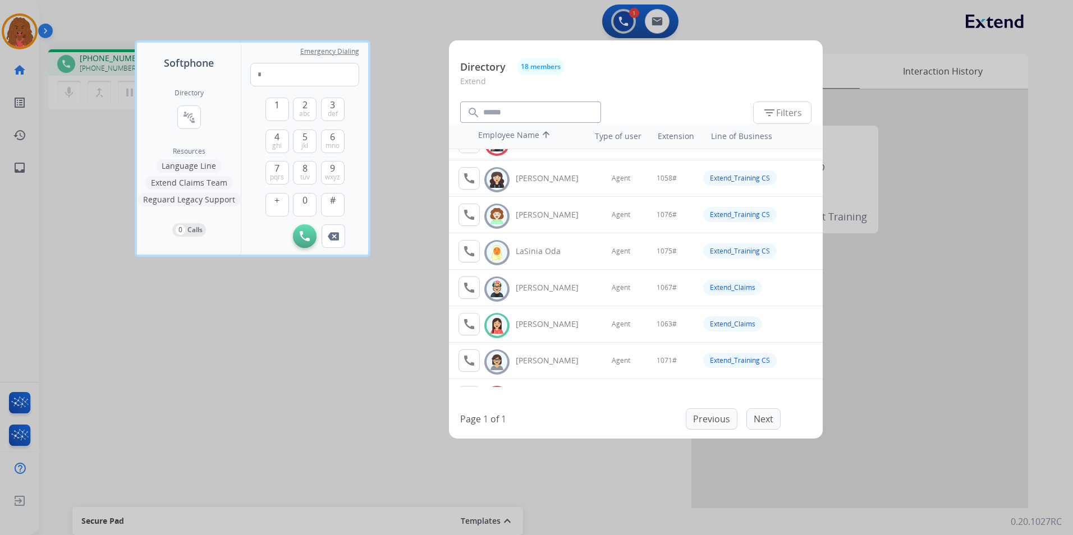
drag, startPoint x: 310, startPoint y: 205, endPoint x: 309, endPoint y: 189, distance: 15.7
click at [309, 201] on button "0" at bounding box center [305, 205] width 24 height 24
click at [333, 145] on span "mno" at bounding box center [332, 145] width 14 height 9
click at [327, 112] on button "3 def" at bounding box center [333, 110] width 24 height 24
type input "****"
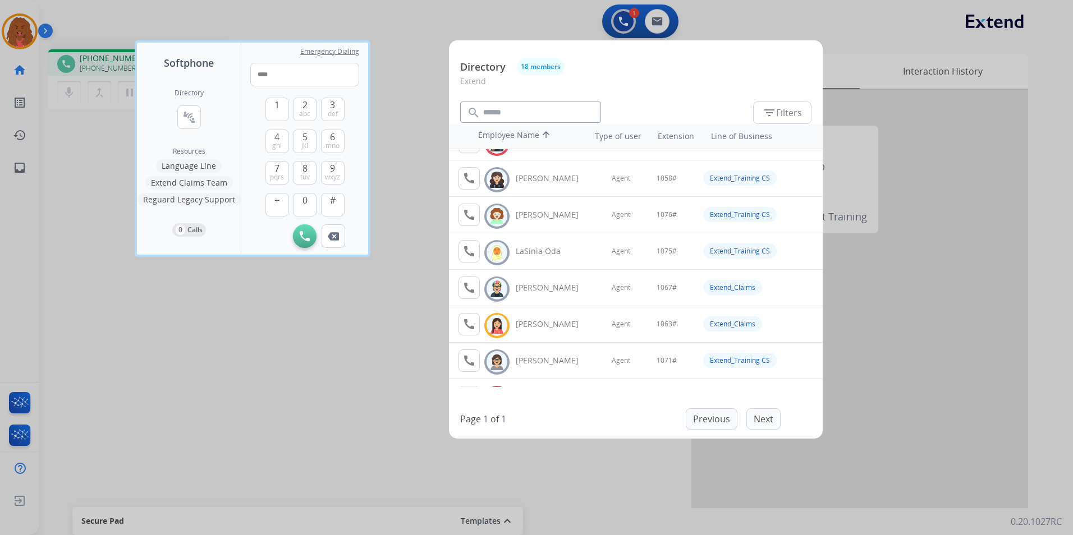
click at [713, 59] on div "Directory 18 members" at bounding box center [635, 66] width 351 height 17
drag, startPoint x: 355, startPoint y: 347, endPoint x: 315, endPoint y: 192, distance: 159.4
click at [347, 319] on div at bounding box center [536, 267] width 1073 height 535
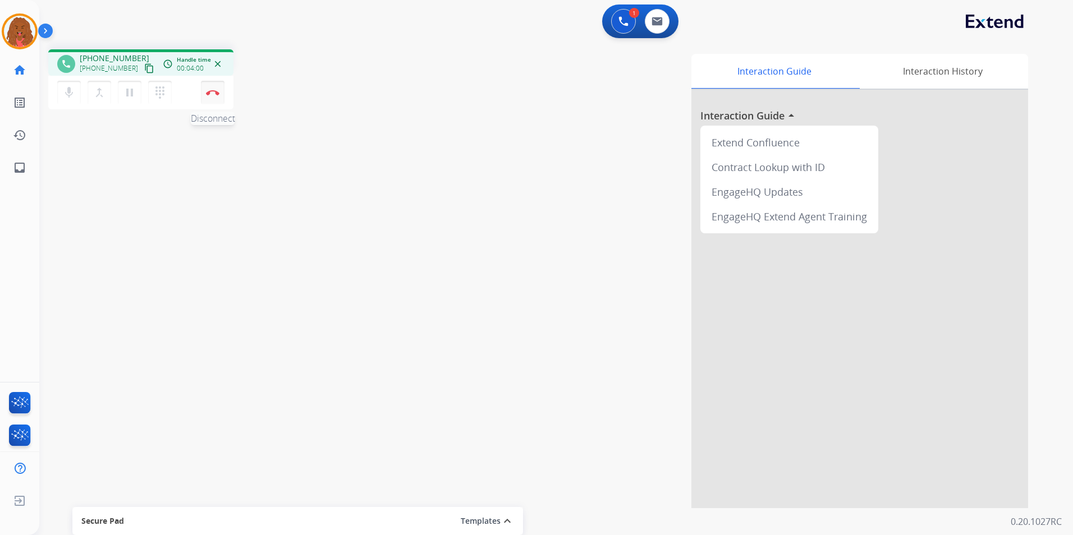
click at [213, 95] on img at bounding box center [212, 93] width 13 height 6
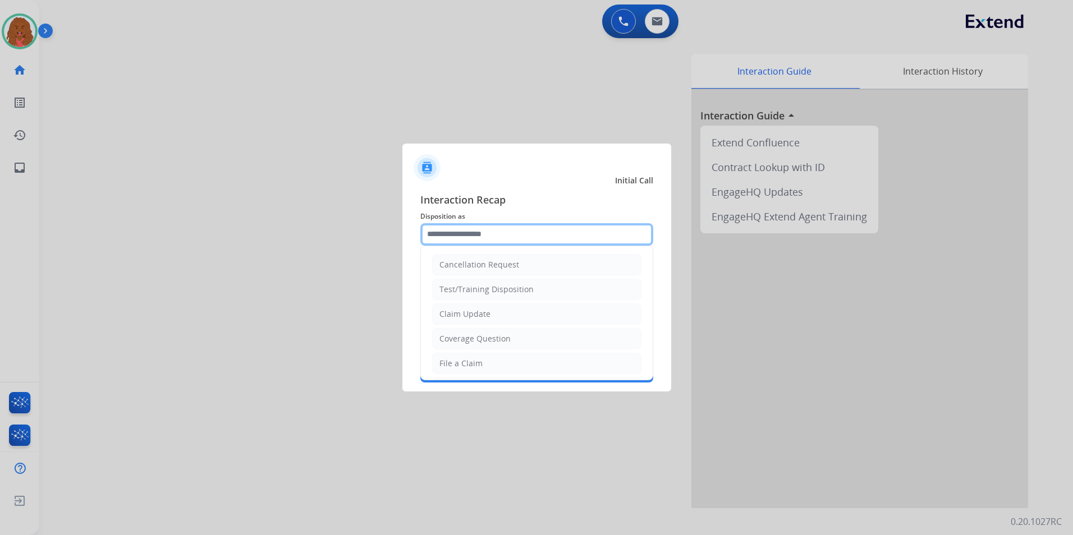
click at [488, 226] on input "text" at bounding box center [536, 234] width 233 height 22
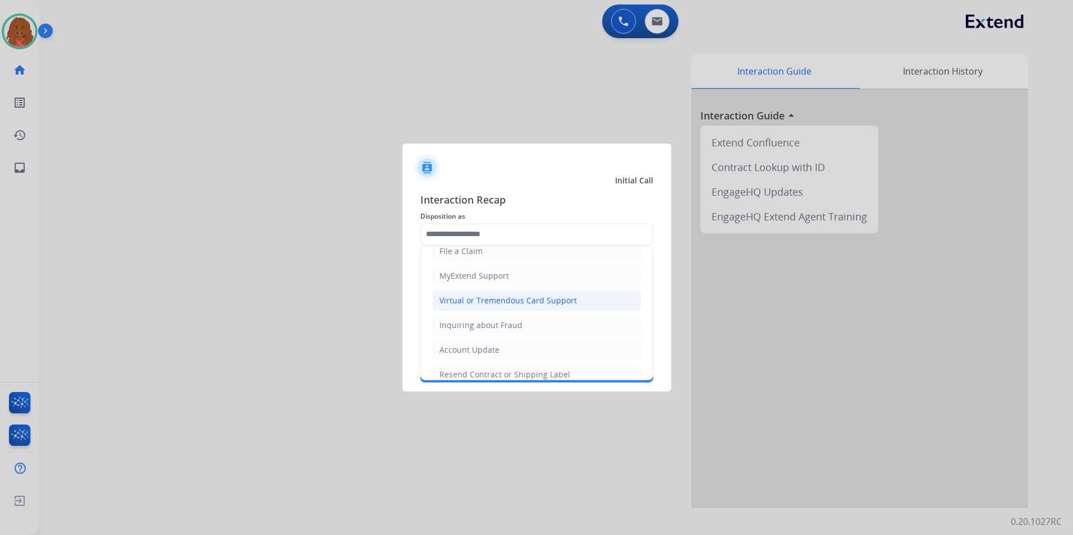
click at [489, 296] on div "Virtual or Tremendous Card Support" at bounding box center [507, 300] width 137 height 11
type input "**********"
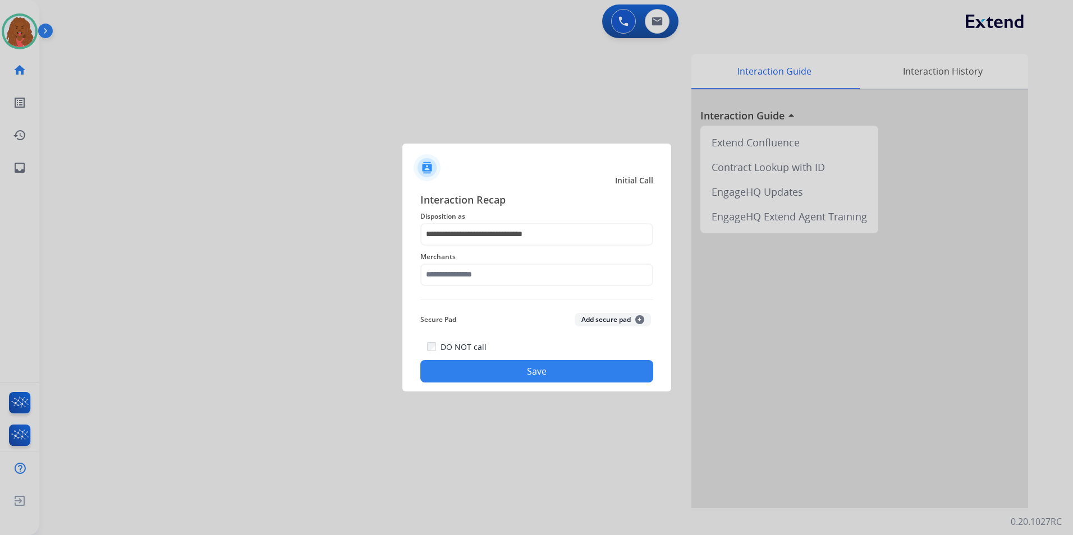
click at [489, 294] on div "**********" at bounding box center [536, 287] width 233 height 191
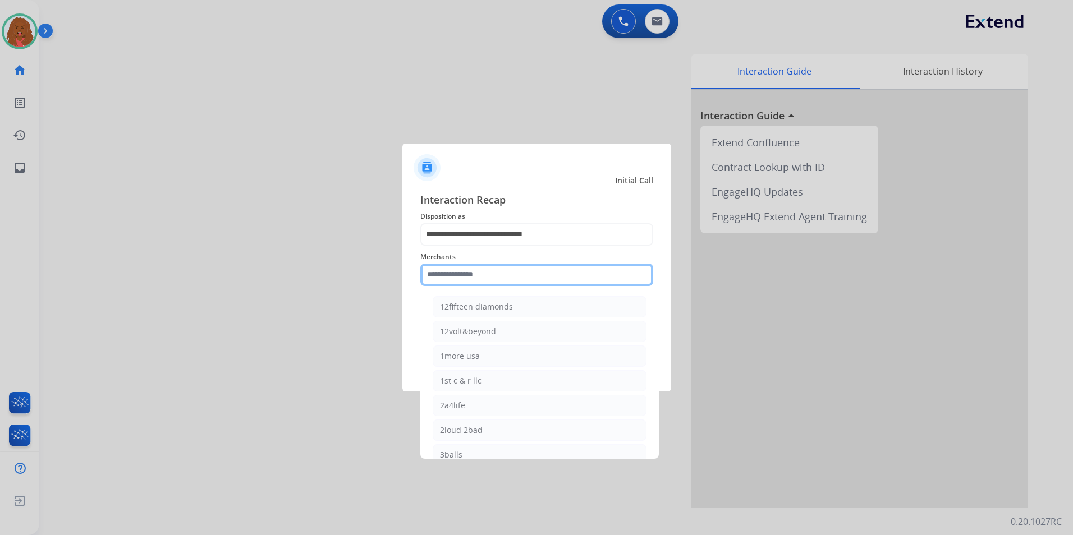
click at [483, 276] on input "text" at bounding box center [536, 275] width 233 height 22
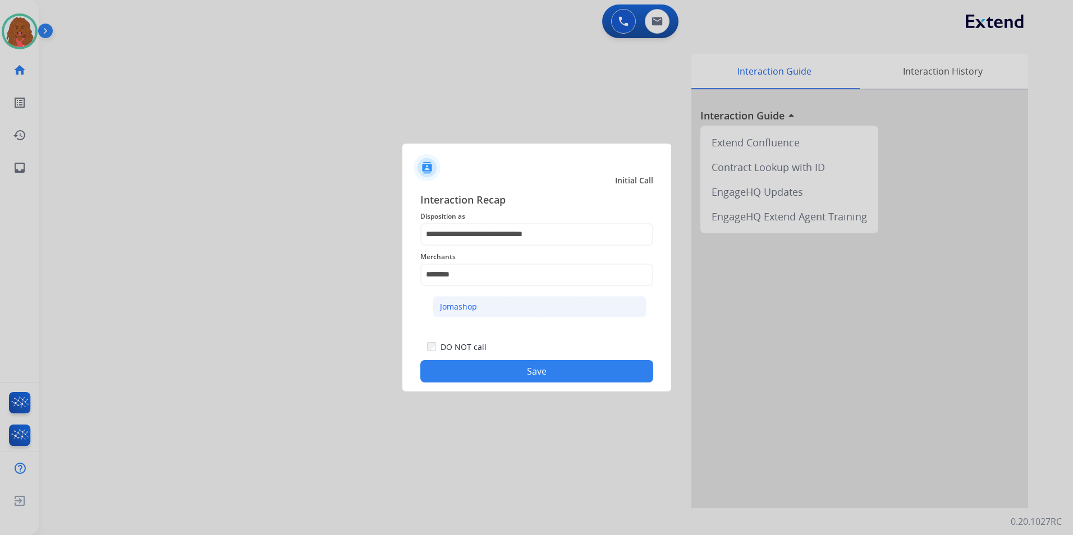
click at [466, 297] on li "Jomashop" at bounding box center [540, 306] width 214 height 21
type input "********"
click at [497, 371] on button "Save" at bounding box center [536, 371] width 233 height 22
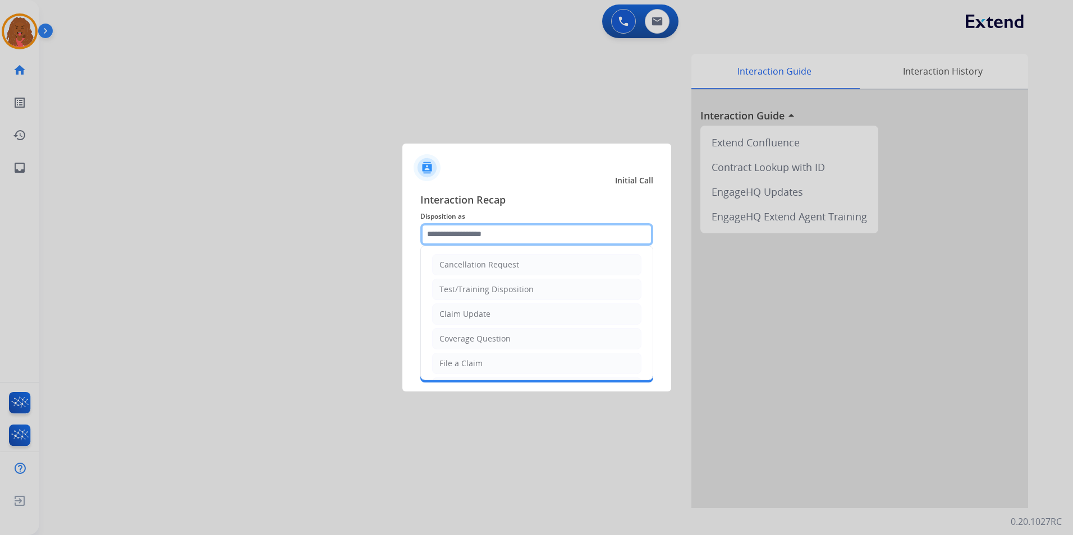
drag, startPoint x: 493, startPoint y: 223, endPoint x: 493, endPoint y: 239, distance: 15.2
click at [493, 224] on input "text" at bounding box center [536, 234] width 233 height 22
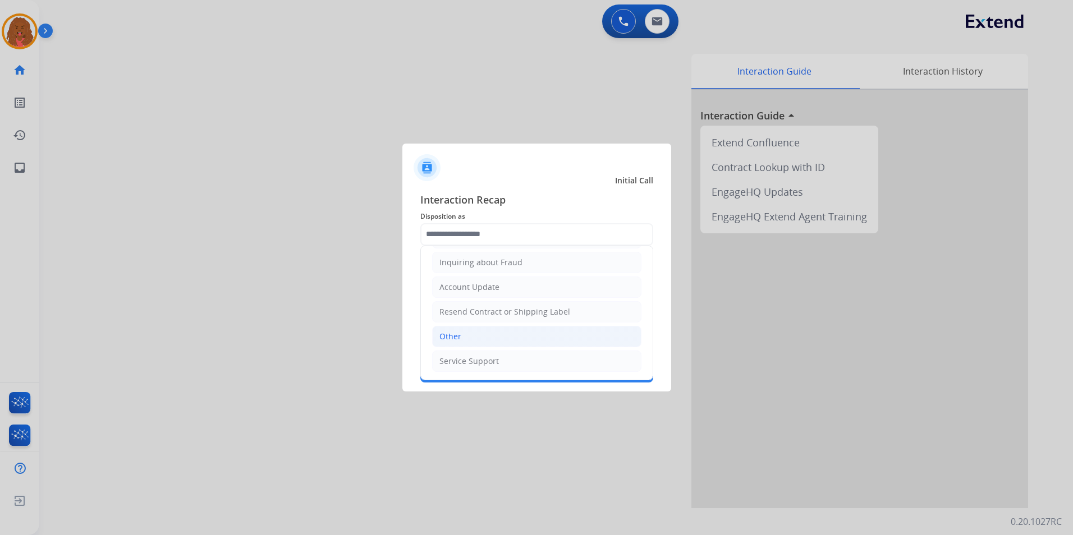
click at [485, 333] on li "Other" at bounding box center [536, 336] width 209 height 21
type input "*****"
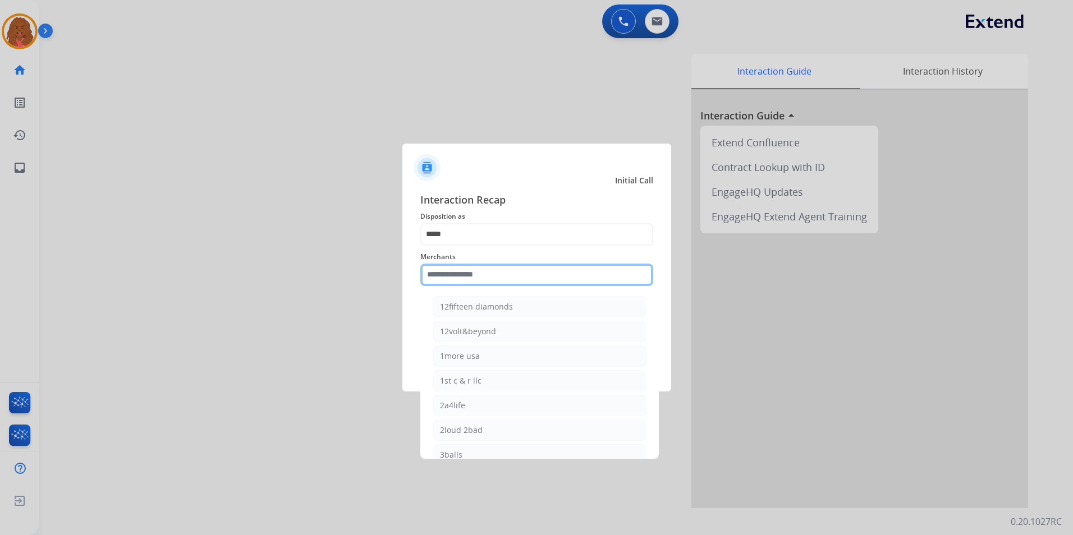
click at [462, 273] on input "text" at bounding box center [536, 275] width 233 height 22
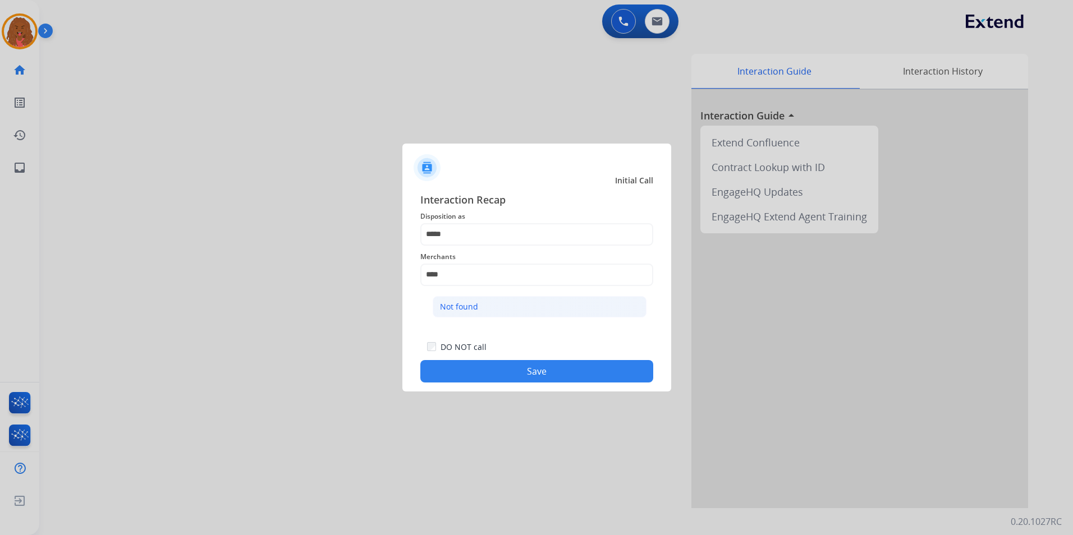
click at [577, 297] on li "Not found" at bounding box center [540, 306] width 214 height 21
type input "*********"
click at [534, 368] on button "Save" at bounding box center [536, 371] width 233 height 22
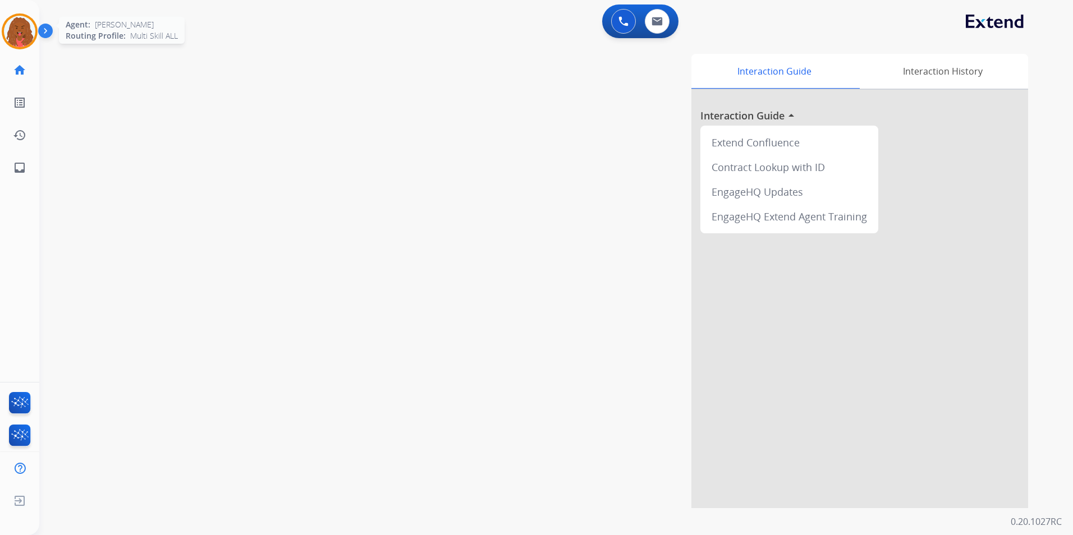
click at [33, 31] on img at bounding box center [19, 31] width 31 height 31
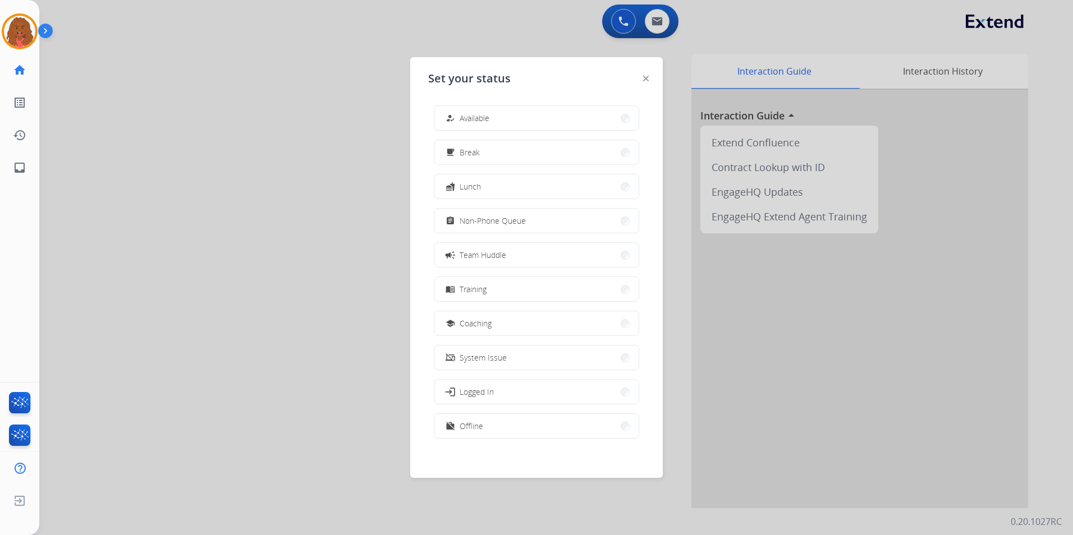
click at [498, 430] on button "work_off Offline" at bounding box center [536, 426] width 204 height 24
